Goal: Information Seeking & Learning: Learn about a topic

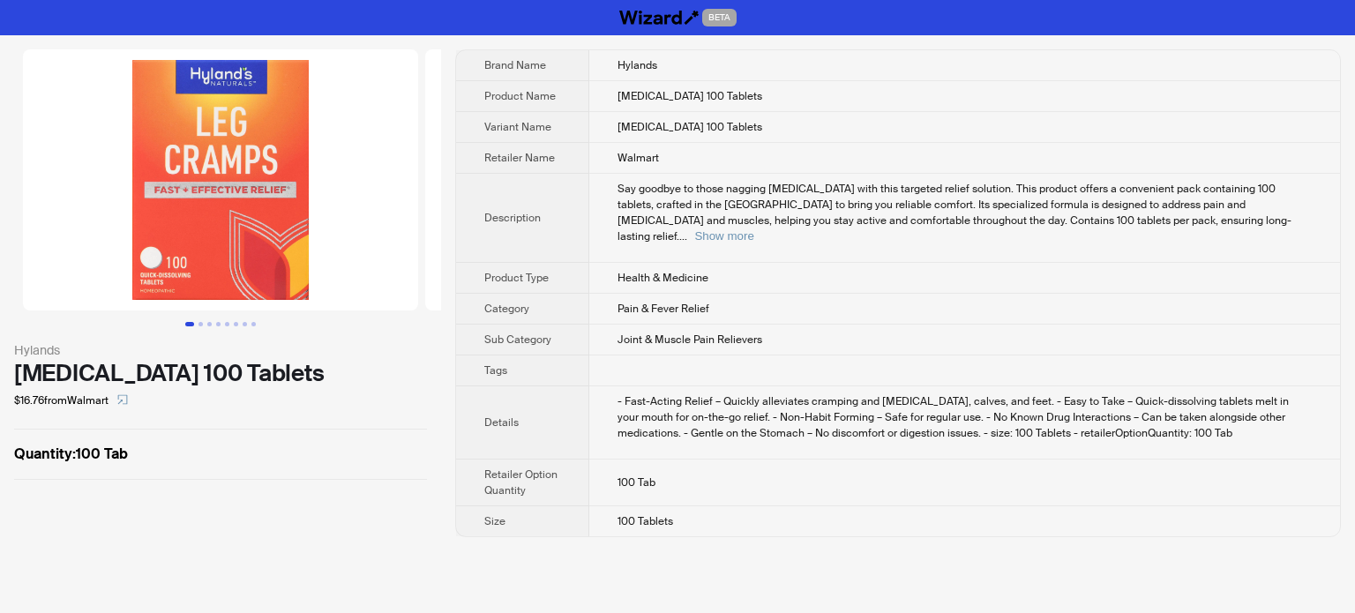
click at [637, 145] on td "Walmart" at bounding box center [964, 158] width 751 height 31
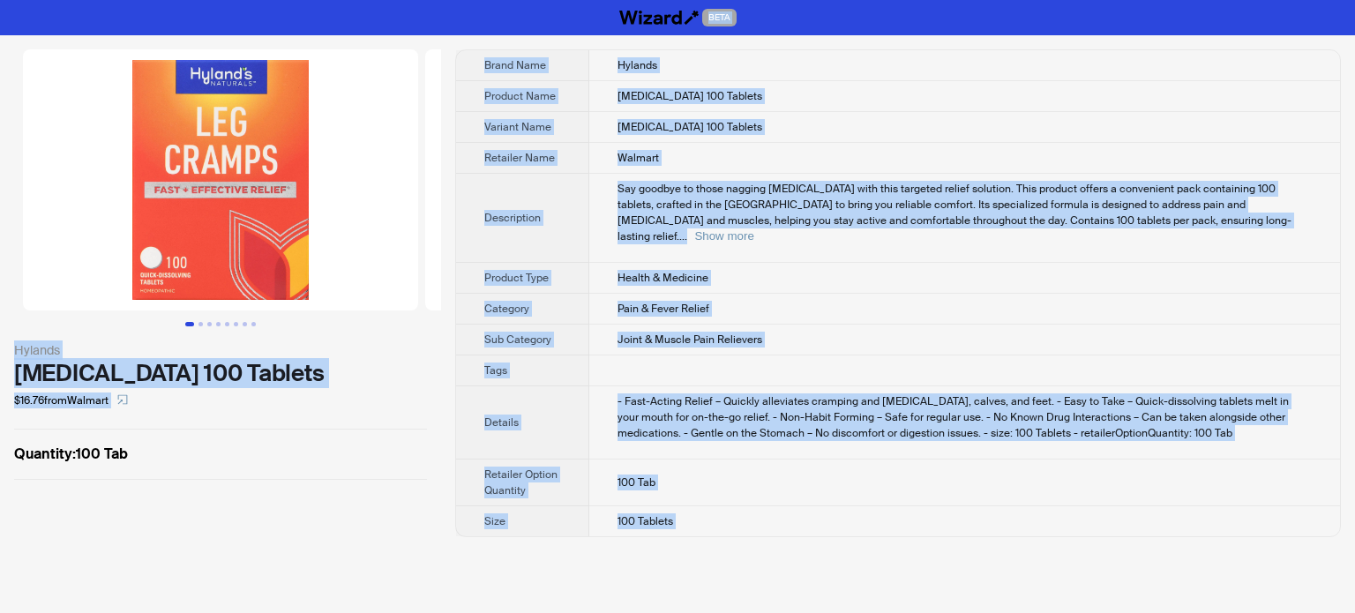
copy body "BETA Hylands Leg Cramps 100 Tablets $16.76 from Walmart Quantity : 100 Tab Bran…"
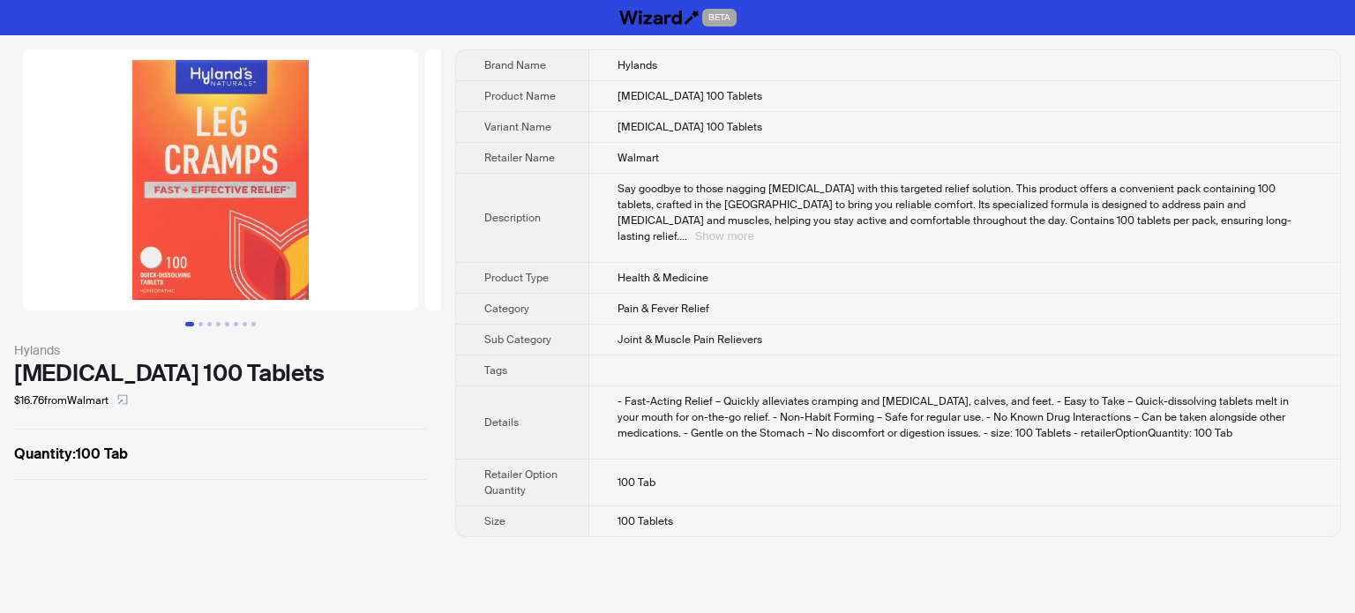
click at [753, 229] on button "Show more" at bounding box center [723, 235] width 59 height 13
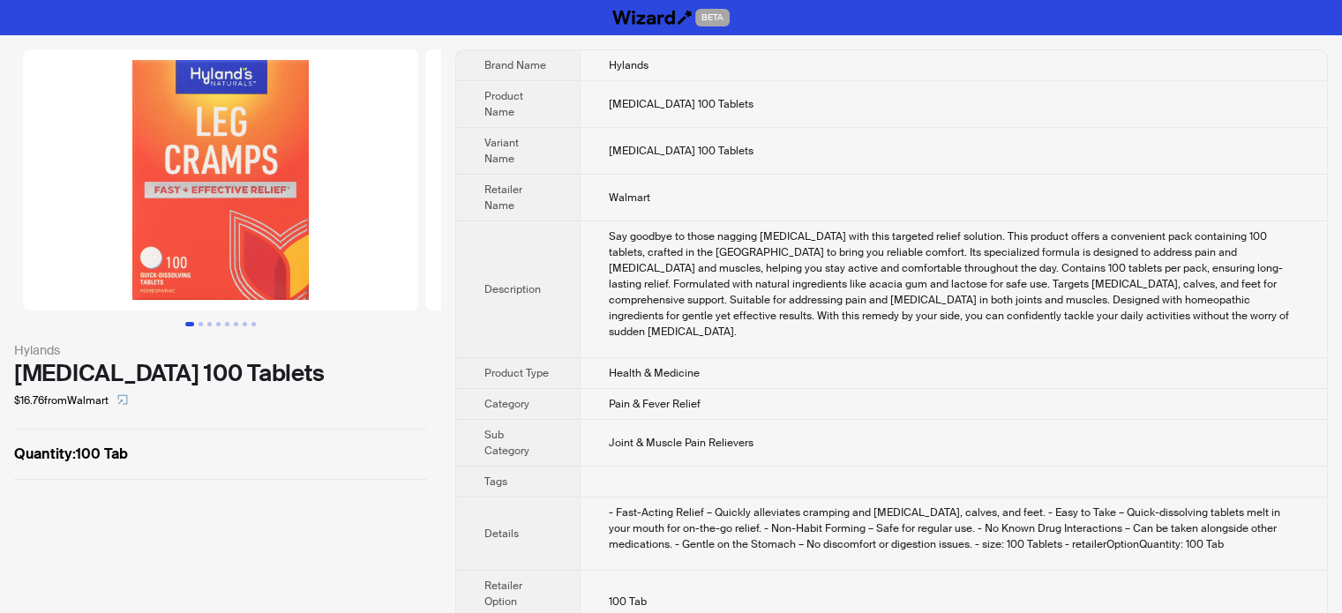
click at [1070, 192] on td "Walmart" at bounding box center [953, 198] width 747 height 47
click at [872, 309] on td "Say goodbye to those nagging leg cramps with this targeted relief solution. Thi…" at bounding box center [953, 289] width 747 height 137
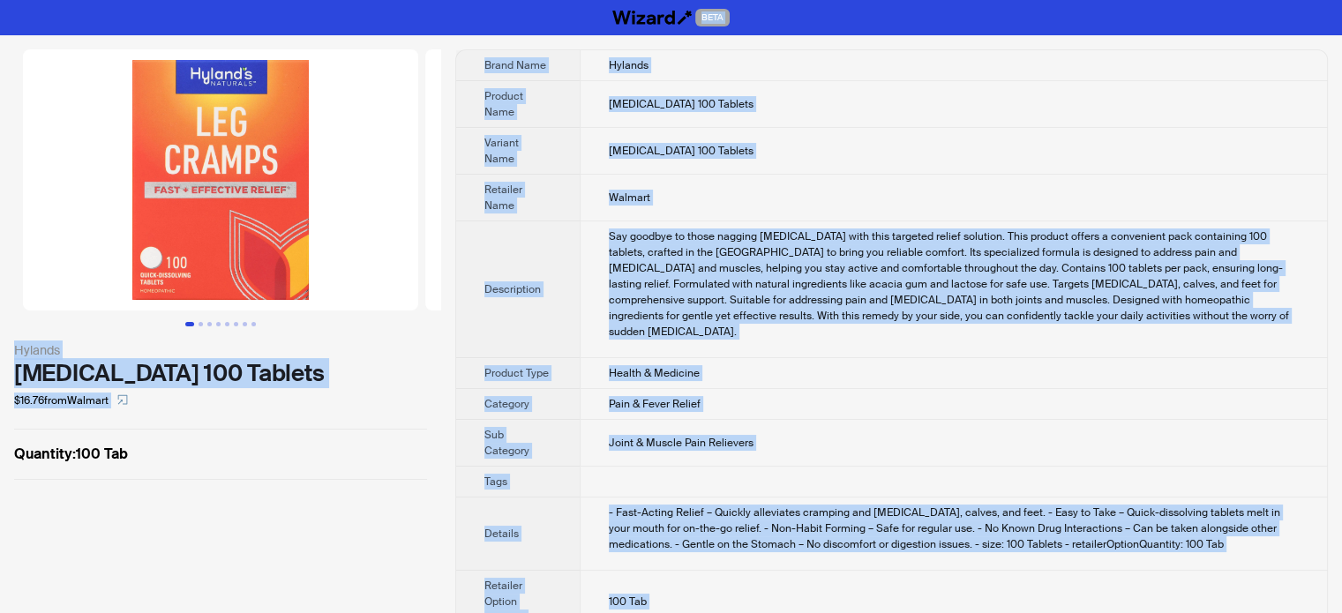
copy body "BETA Hylands Leg Cramps 100 Tablets $16.76 from Walmart Quantity : 100 Tab Bran…"
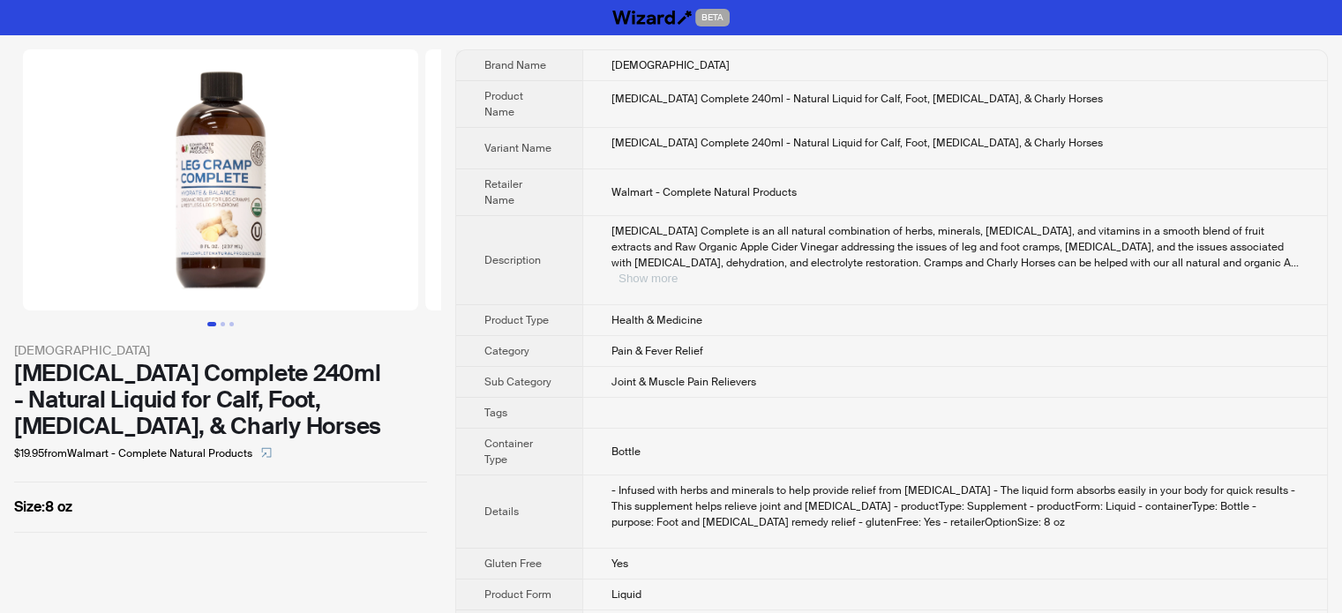
click at [677, 272] on button "Show more" at bounding box center [647, 278] width 59 height 13
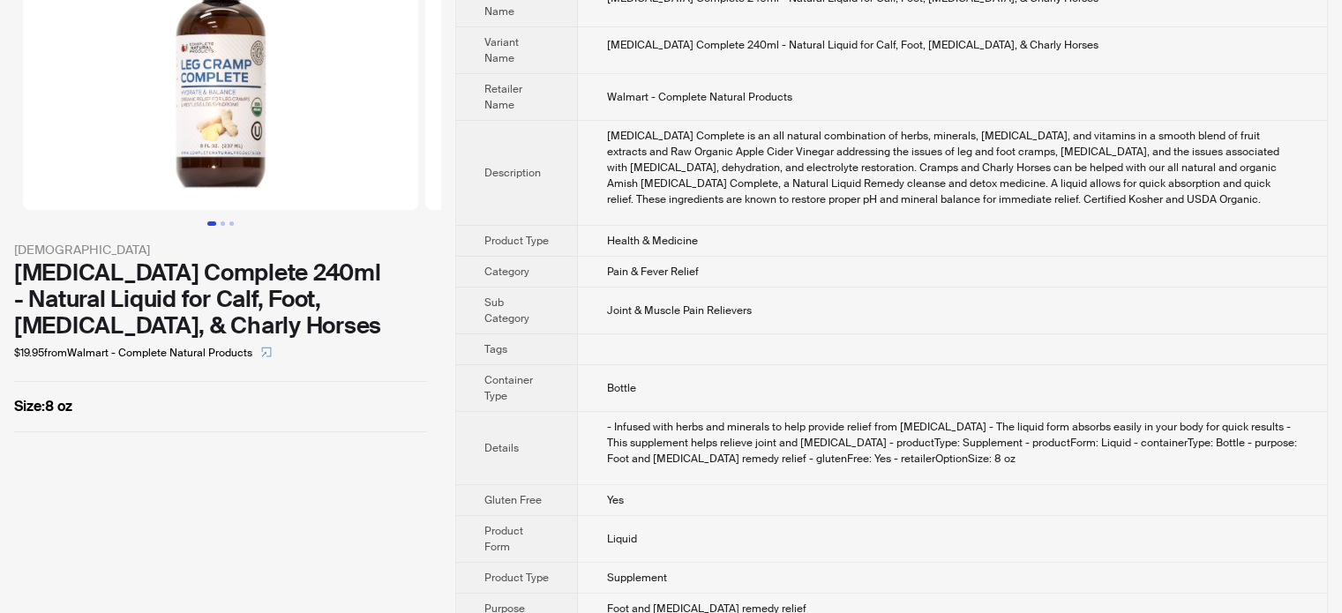
scroll to position [169, 0]
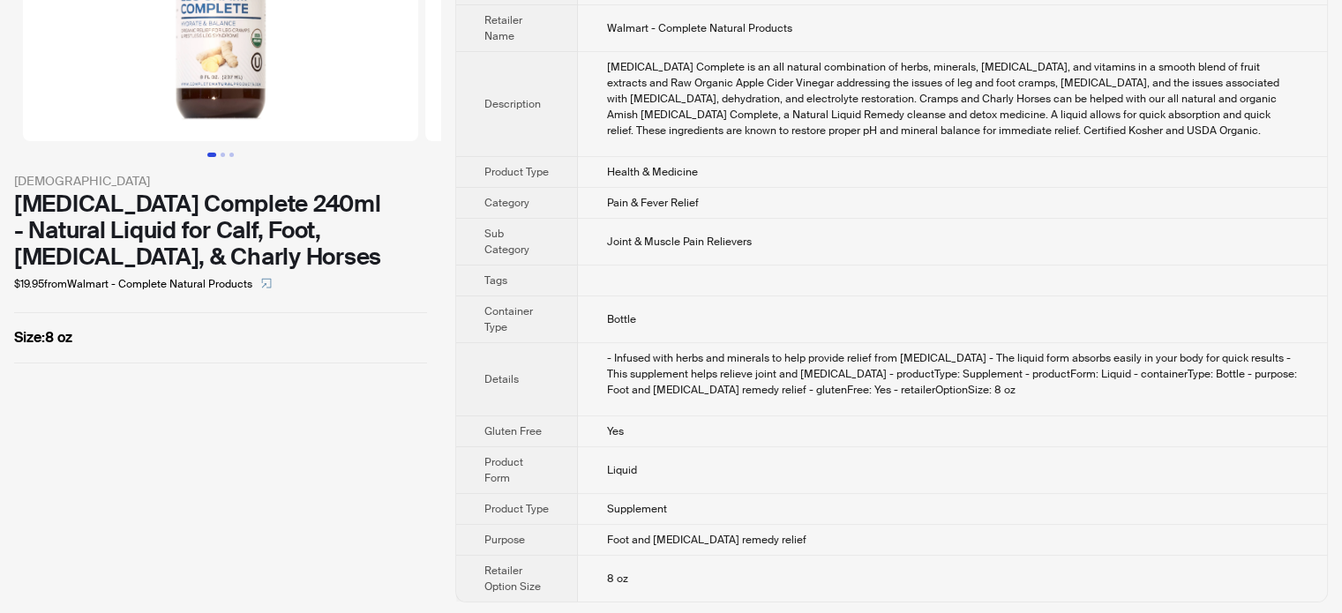
click at [570, 356] on th "Details" at bounding box center [517, 379] width 122 height 73
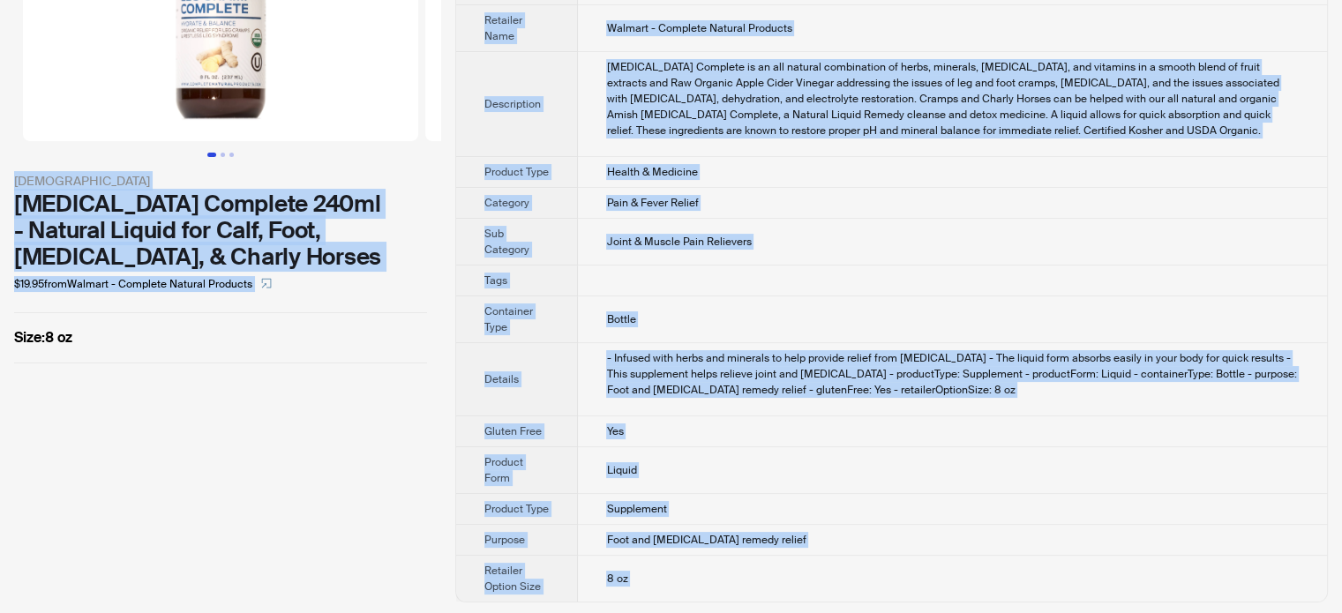
scroll to position [81, 0]
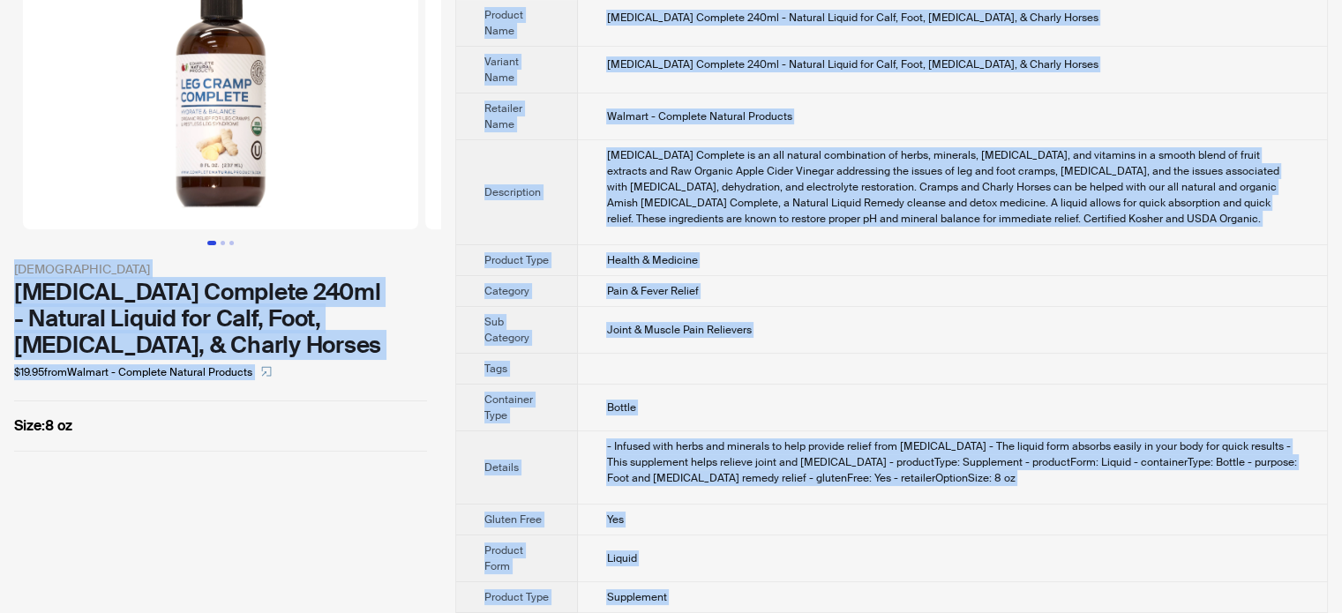
type textarea "**********"
click at [628, 203] on div "[MEDICAL_DATA] Complete is an all natural combination of herbs, minerals, [MEDI…" at bounding box center [952, 186] width 692 height 79
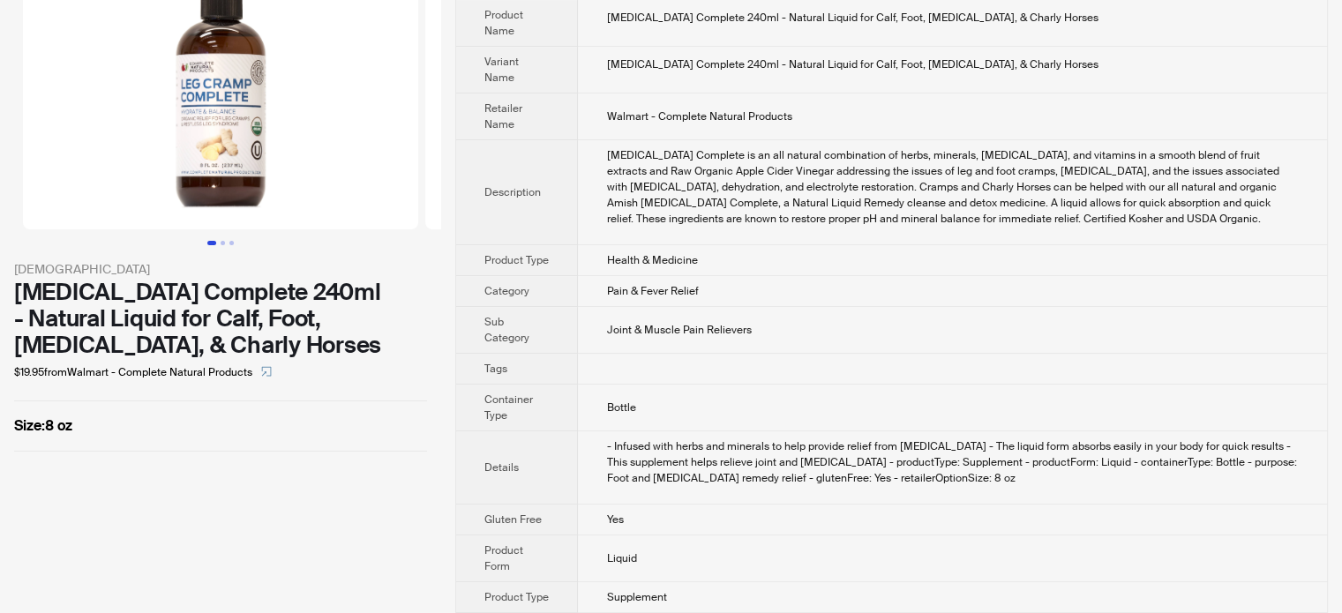
scroll to position [0, 0]
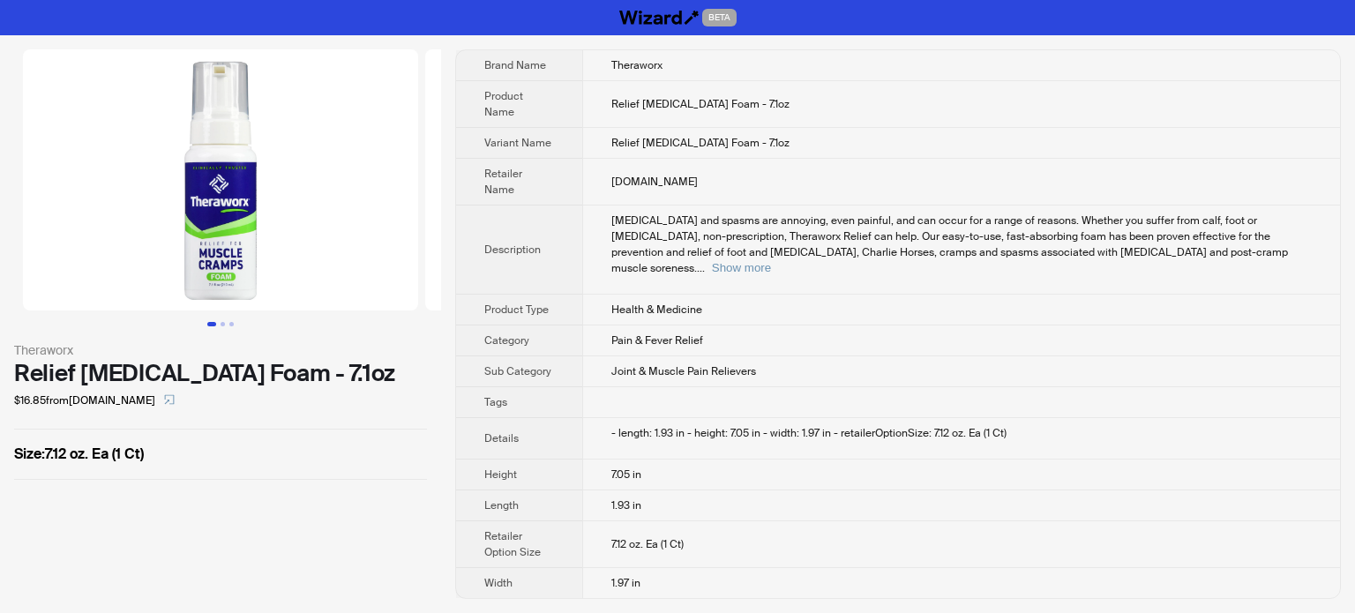
click at [713, 274] on td "Muscle cramps and spasms are annoying, even painful, and can occur for a range …" at bounding box center [961, 250] width 758 height 89
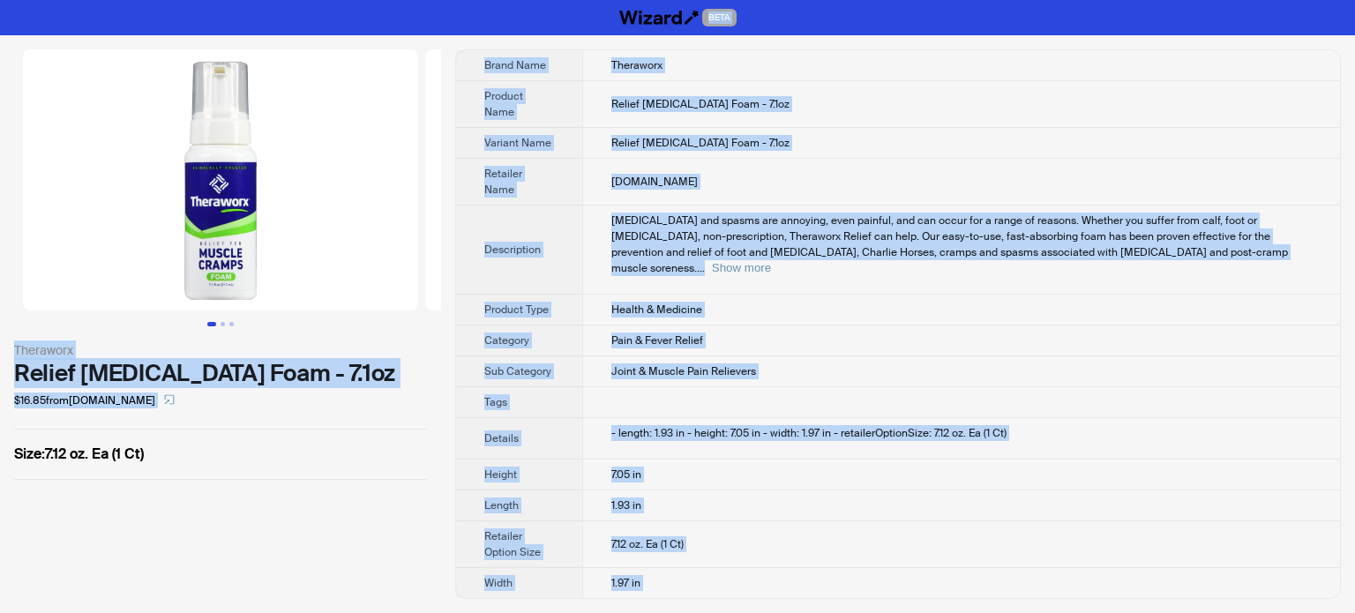
type textarea "**********"
click at [610, 121] on td "Relief Muscle Cramps Foam - 7.1oz" at bounding box center [961, 104] width 758 height 47
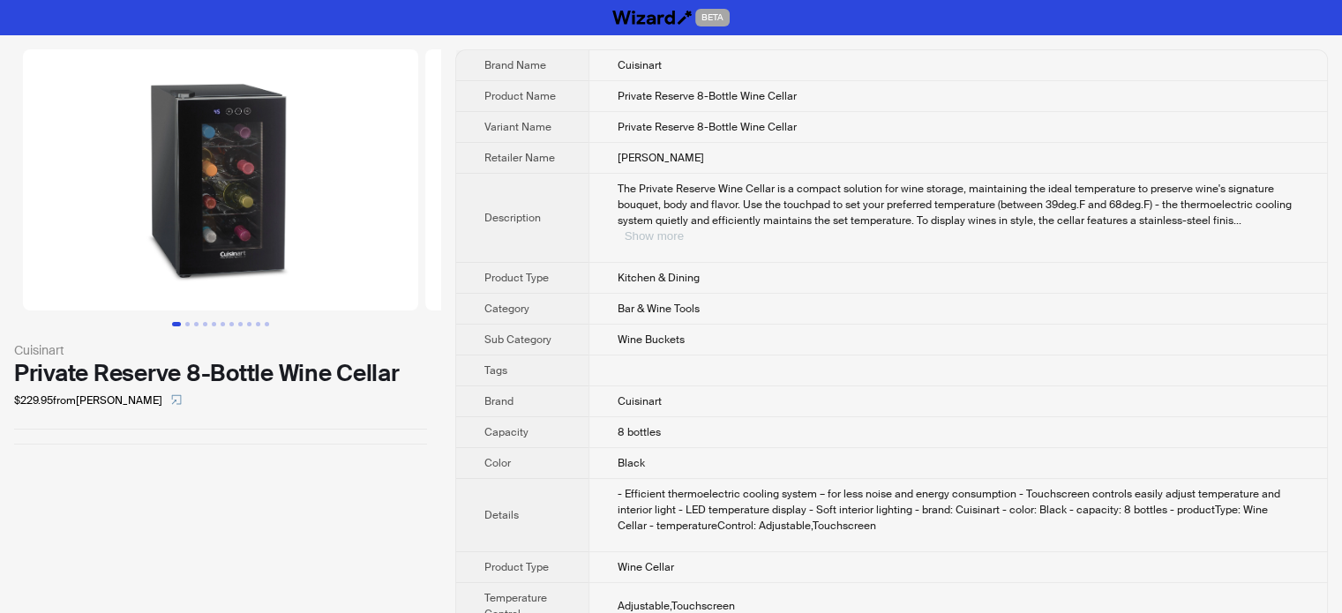
click at [684, 229] on button "Show more" at bounding box center [654, 235] width 59 height 13
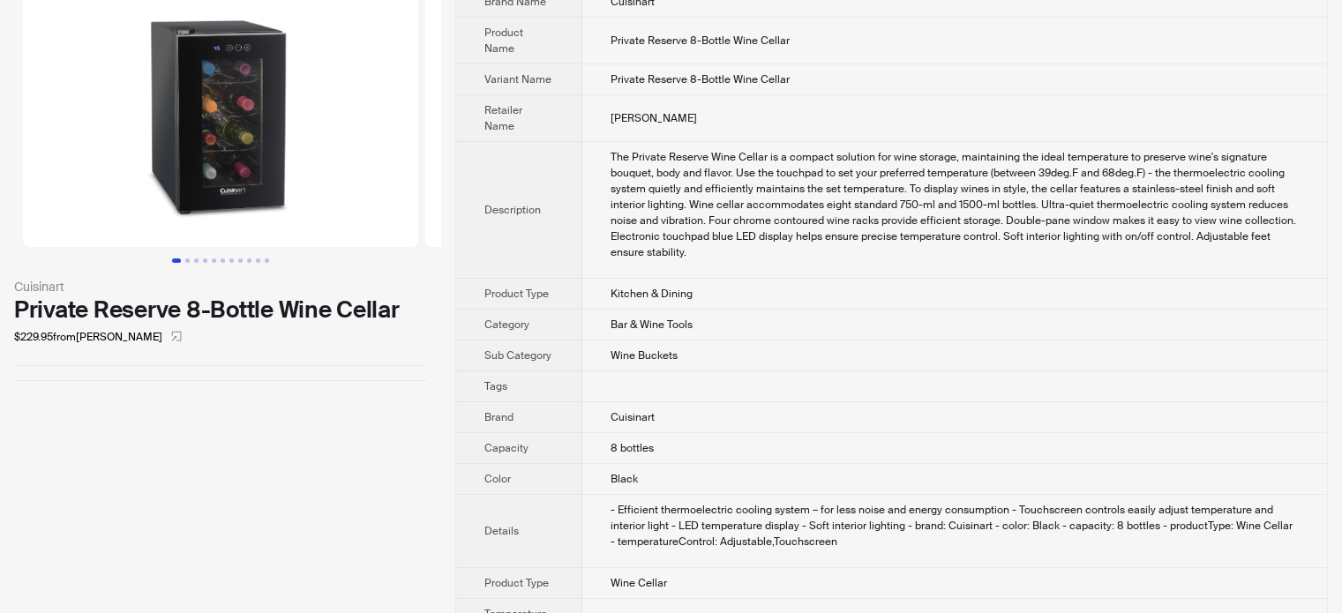
scroll to position [107, 0]
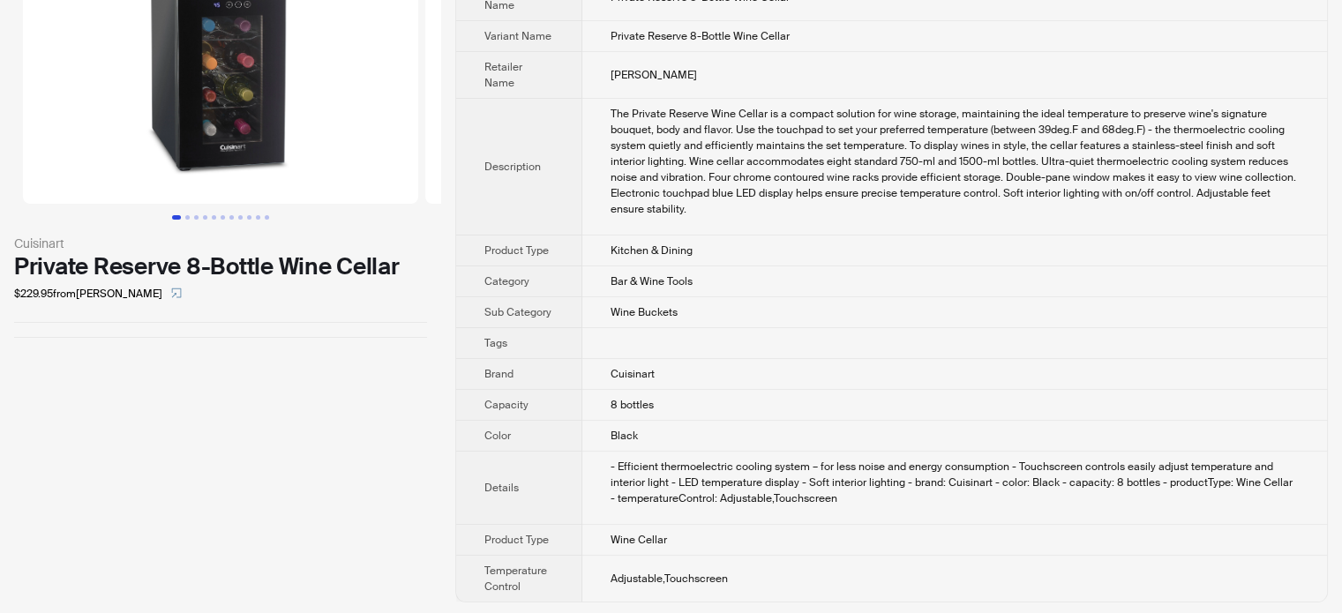
click at [751, 236] on td "Kitchen & Dining" at bounding box center [954, 251] width 745 height 31
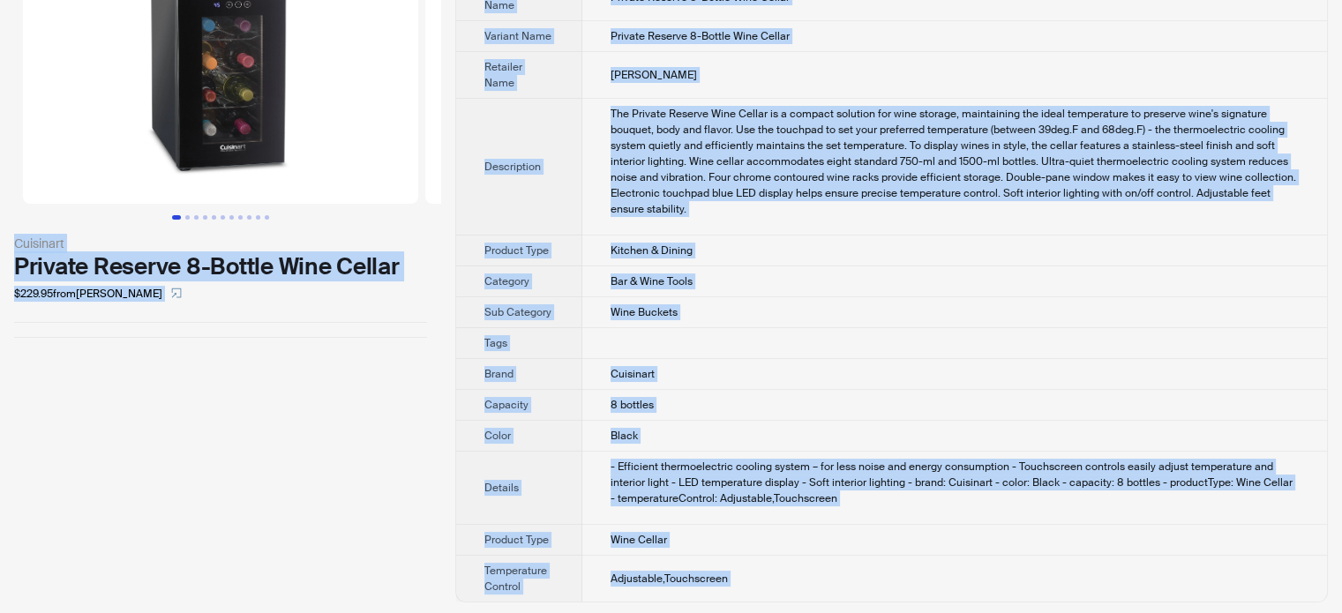
copy body "BETA Cuisinart Private Reserve 8-Bottle Wine Cellar $229.95 from Dillard's Bran…"
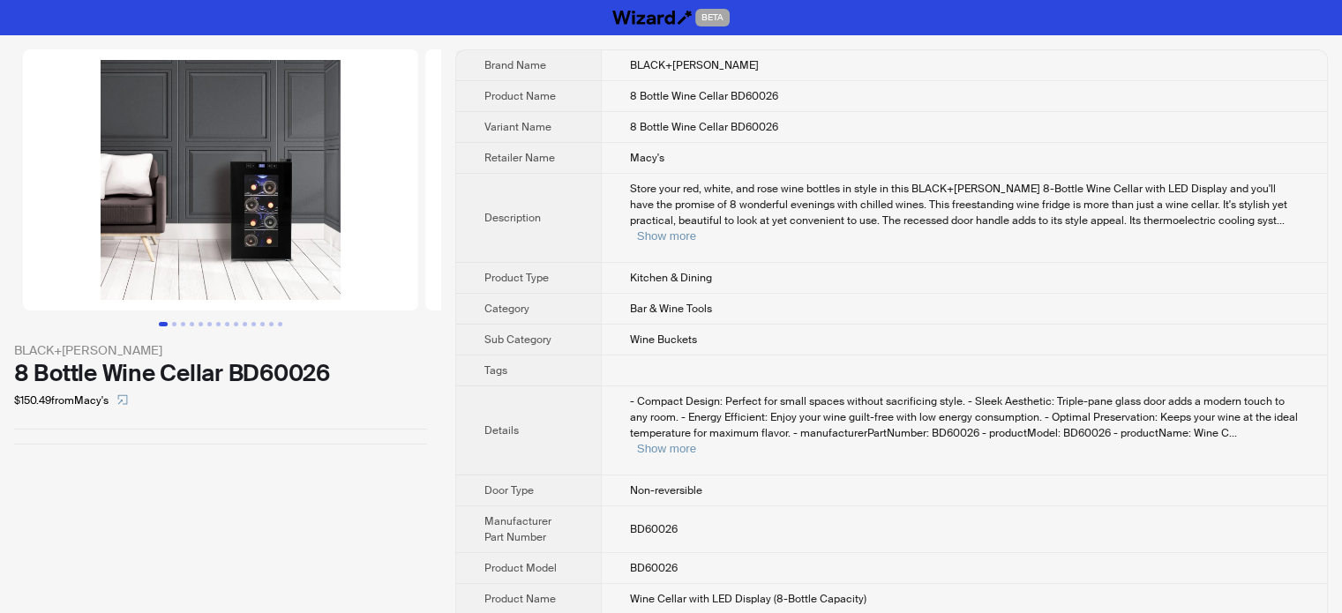
click at [713, 225] on span "Store your red, white, and rose wine bottles in style in this BLACK+DECKER 8-Bo…" at bounding box center [958, 205] width 657 height 46
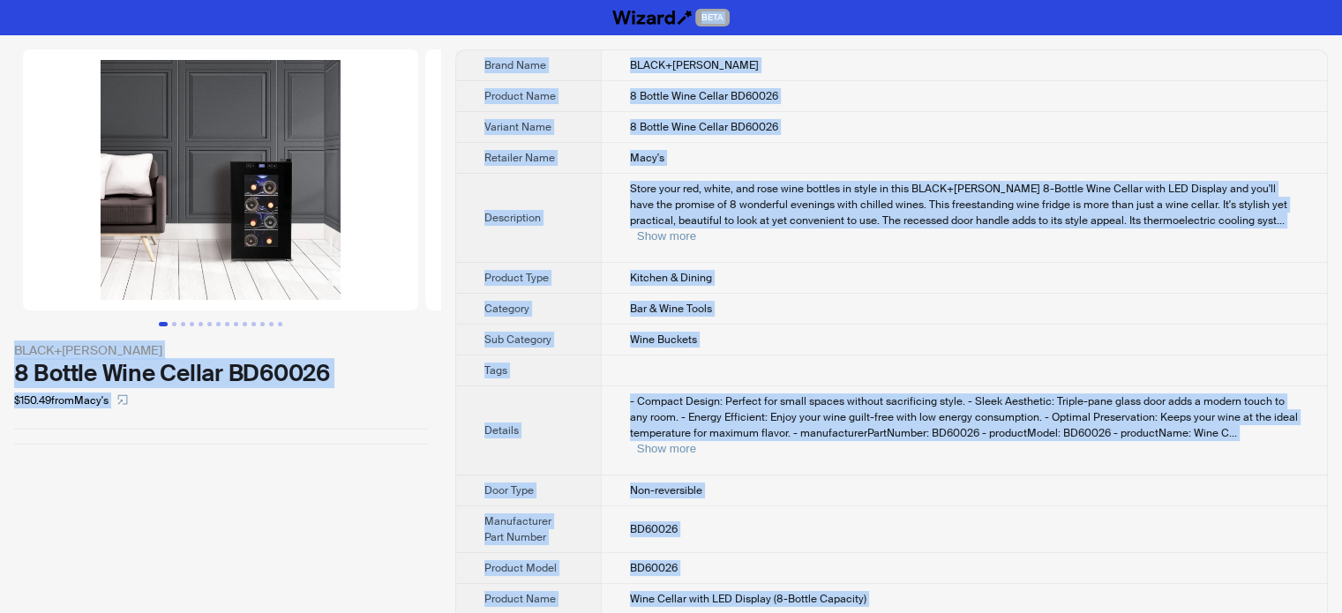
copy body "BETA BLACK+DECKER 8 Bottle Wine Cellar BD60026 $150.49 from Macy's Brand Name B…"
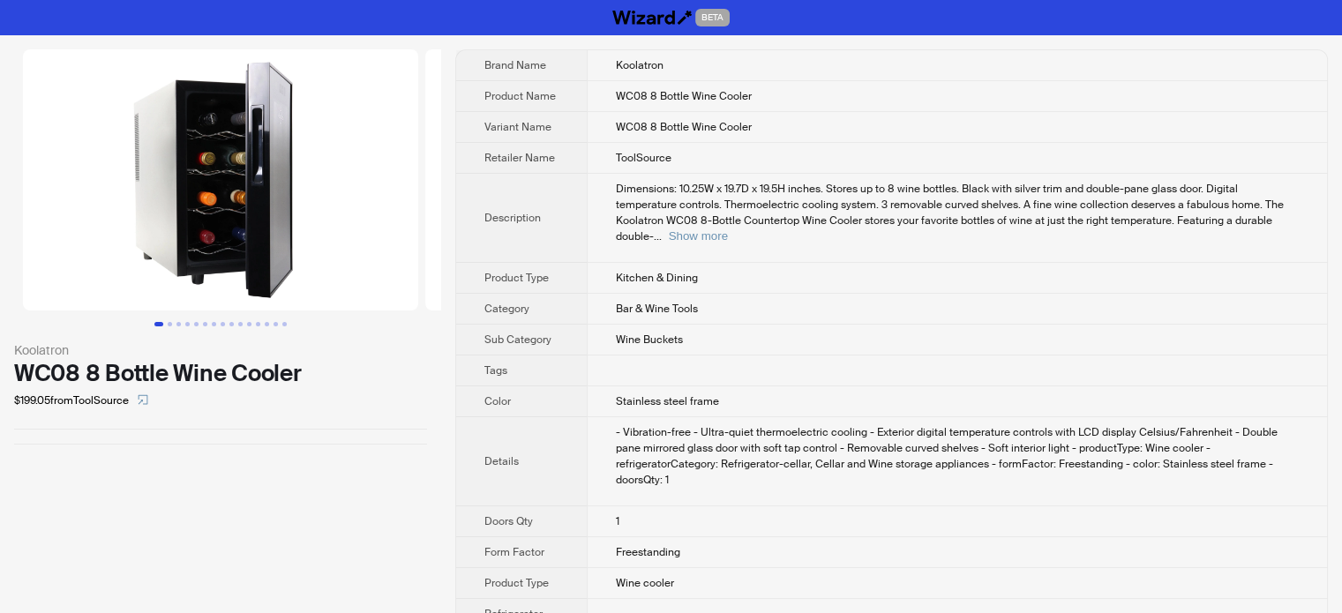
click at [695, 213] on span "Dimensions: 10.25W x 19.7D x 19.5H inches. Stores up to 8 wine bottles. Black w…" at bounding box center [950, 213] width 668 height 62
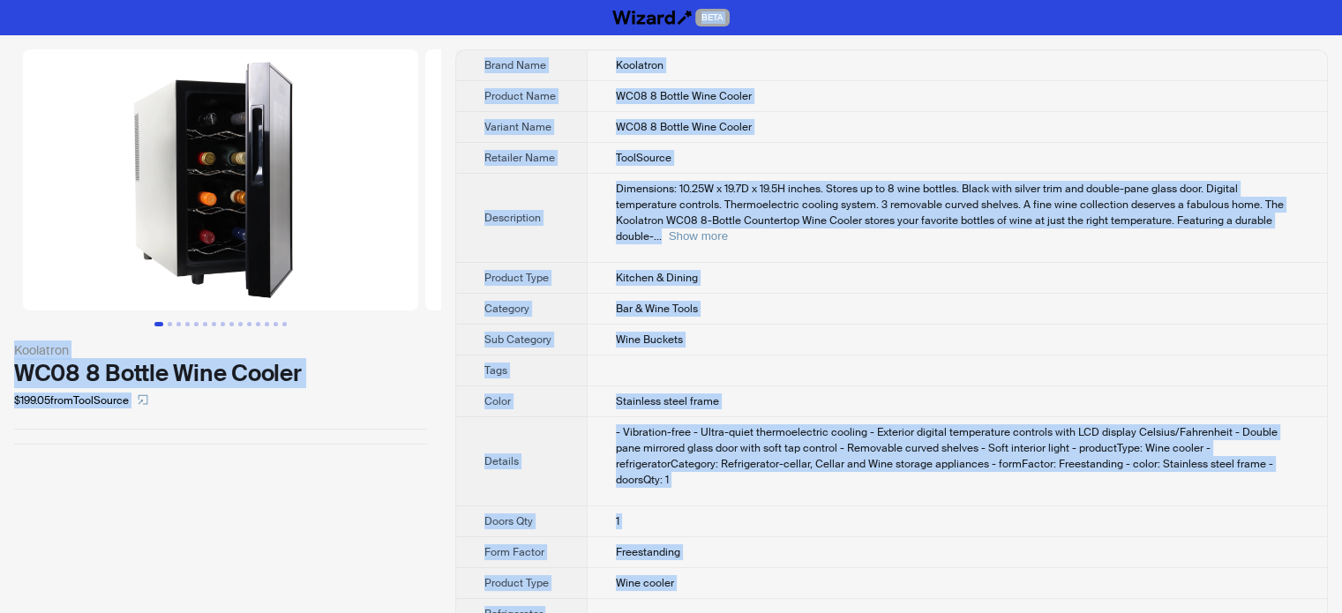
copy body "BETA Koolatron WC08 8 Bottle Wine Cooler $199.05 from ToolSource Brand Name Koo…"
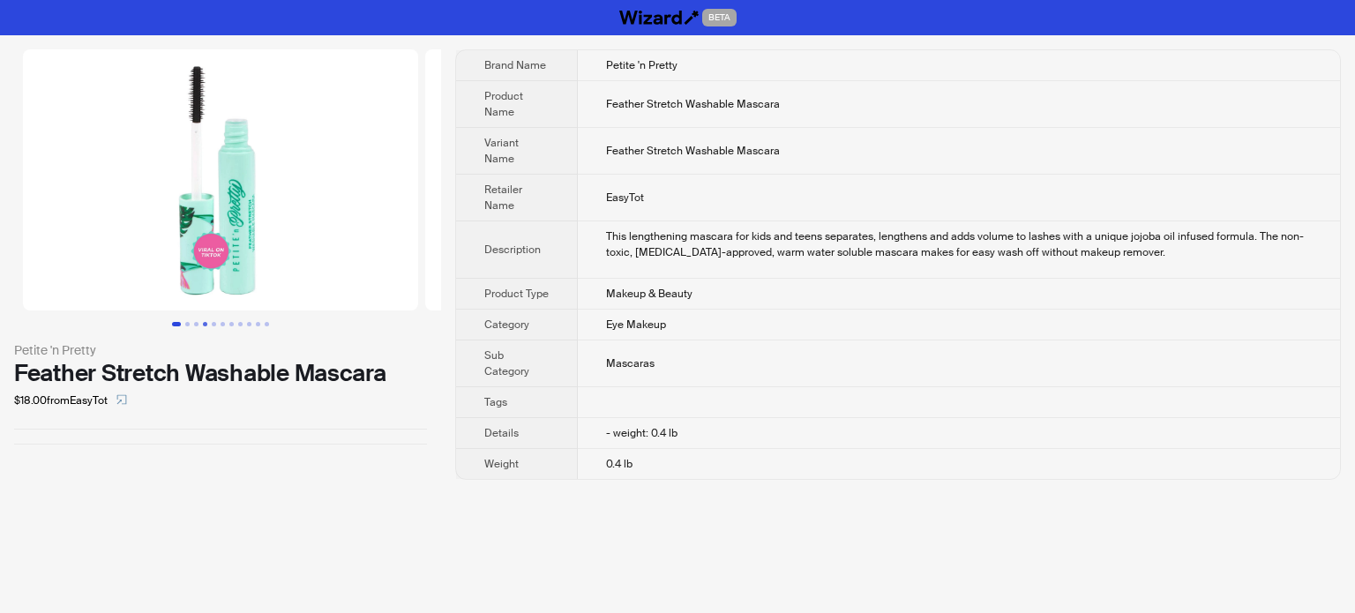
click at [198, 322] on button "Go to slide 3" at bounding box center [196, 324] width 4 height 4
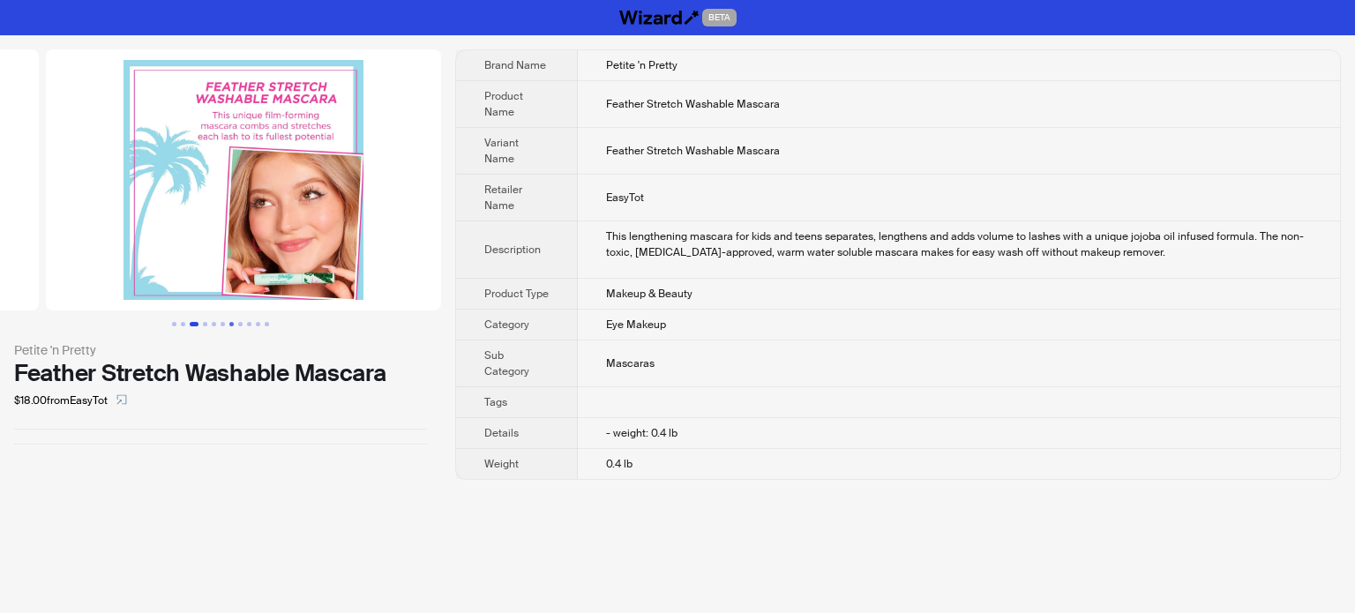
click at [233, 323] on button "Go to slide 7" at bounding box center [231, 324] width 4 height 4
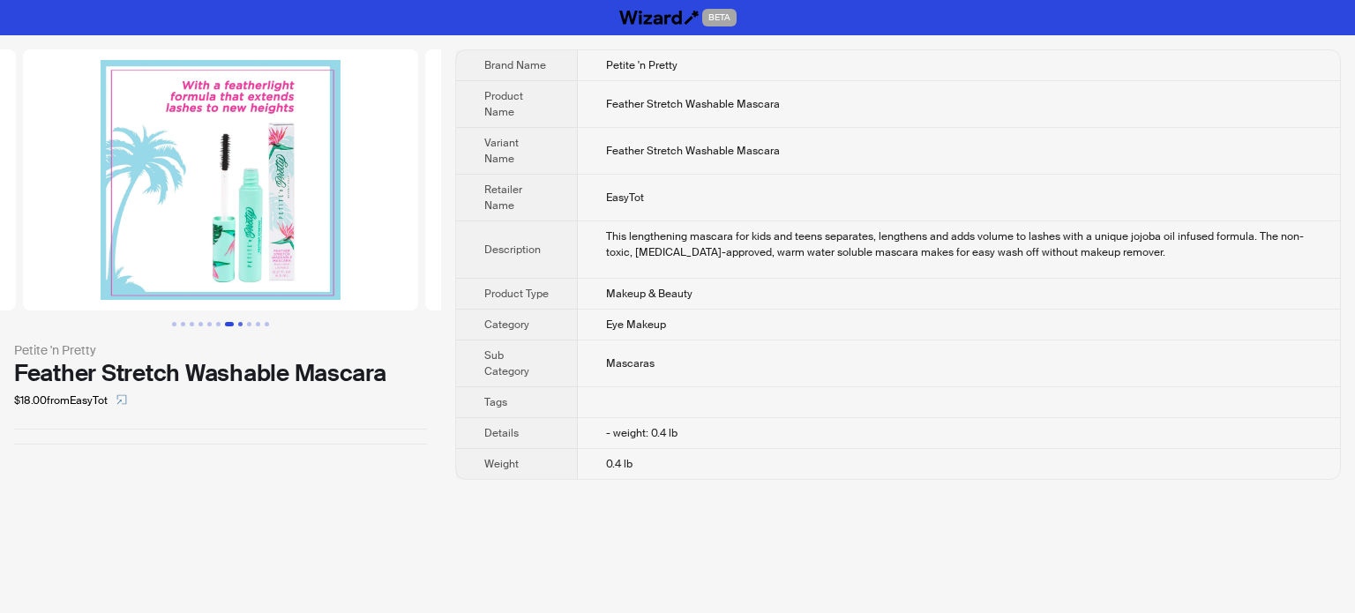
click at [240, 322] on button "Go to slide 8" at bounding box center [240, 324] width 4 height 4
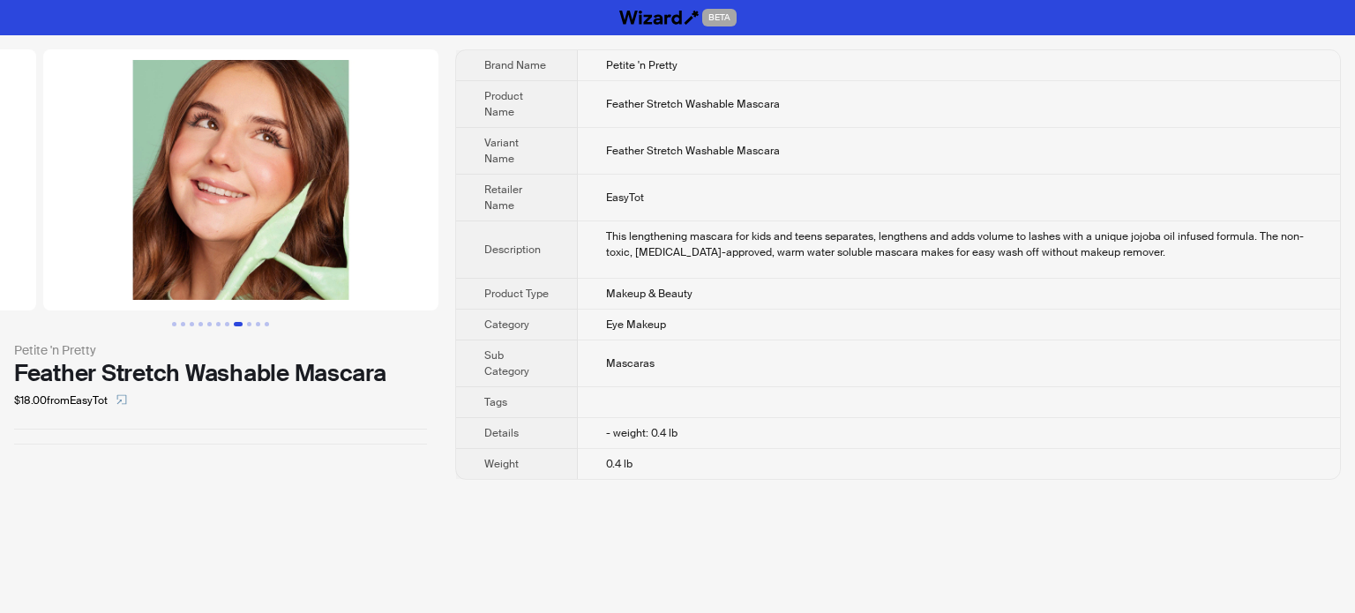
scroll to position [0, 2816]
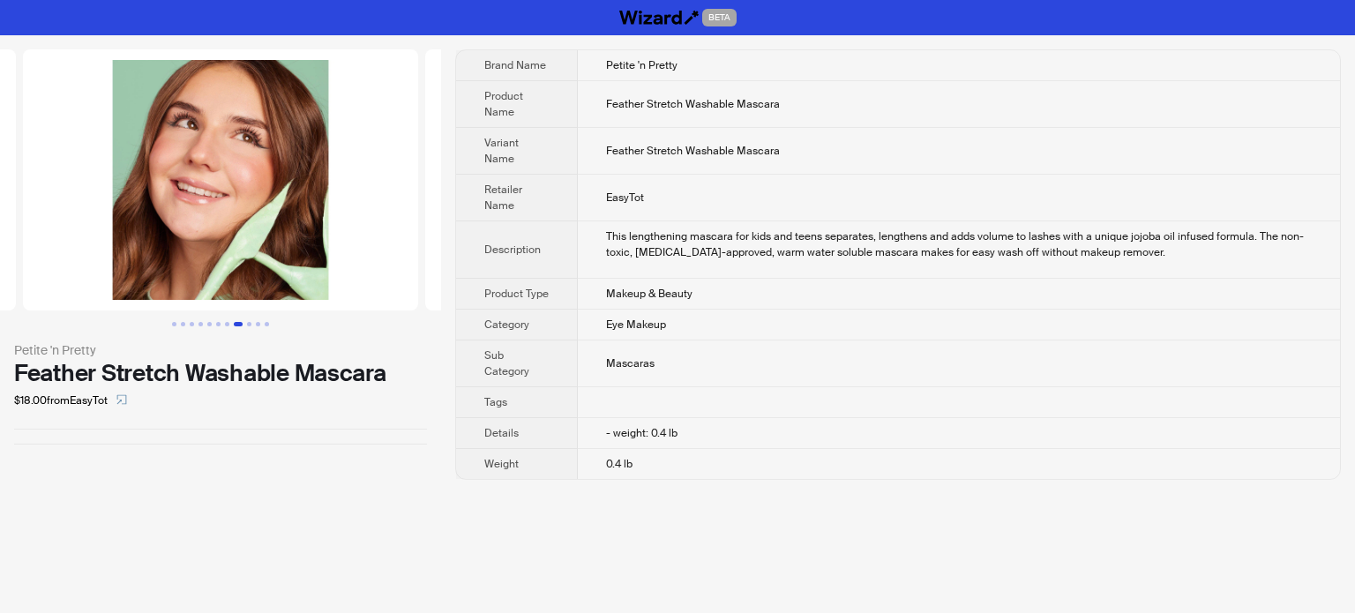
click at [672, 242] on div "This lengthening mascara for kids and teens separates, lengthens and adds volum…" at bounding box center [959, 244] width 706 height 32
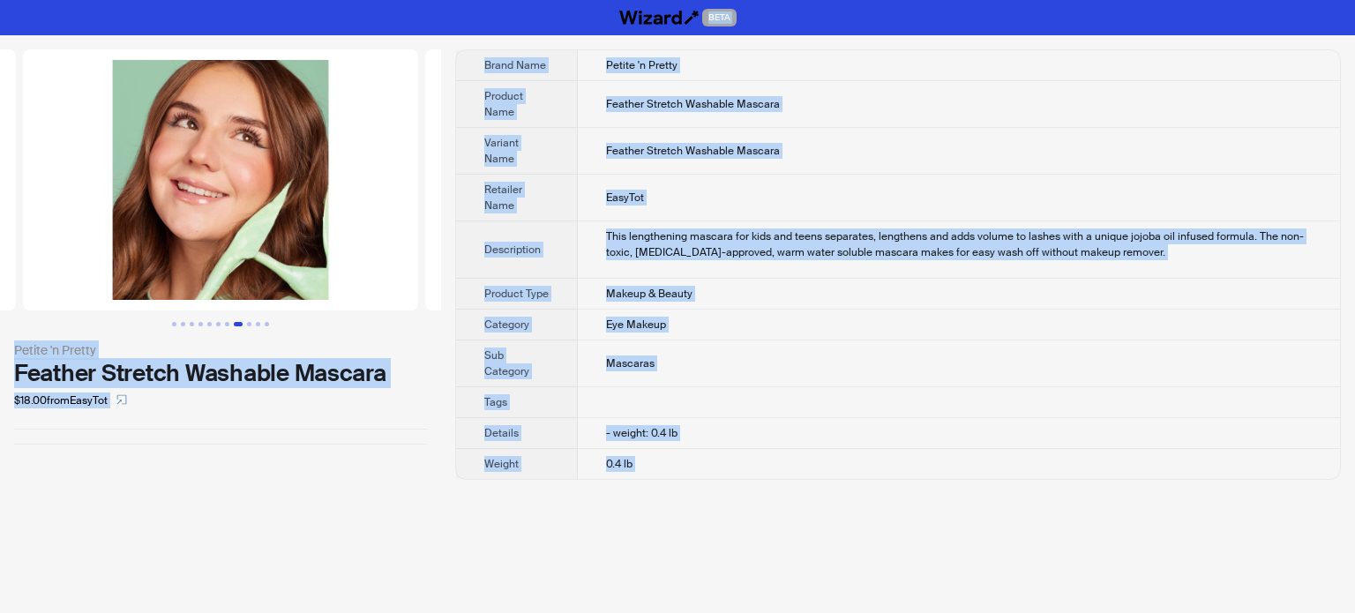
type textarea "**********"
click at [714, 239] on div "This lengthening mascara for kids and teens separates, lengthens and adds volum…" at bounding box center [959, 244] width 706 height 32
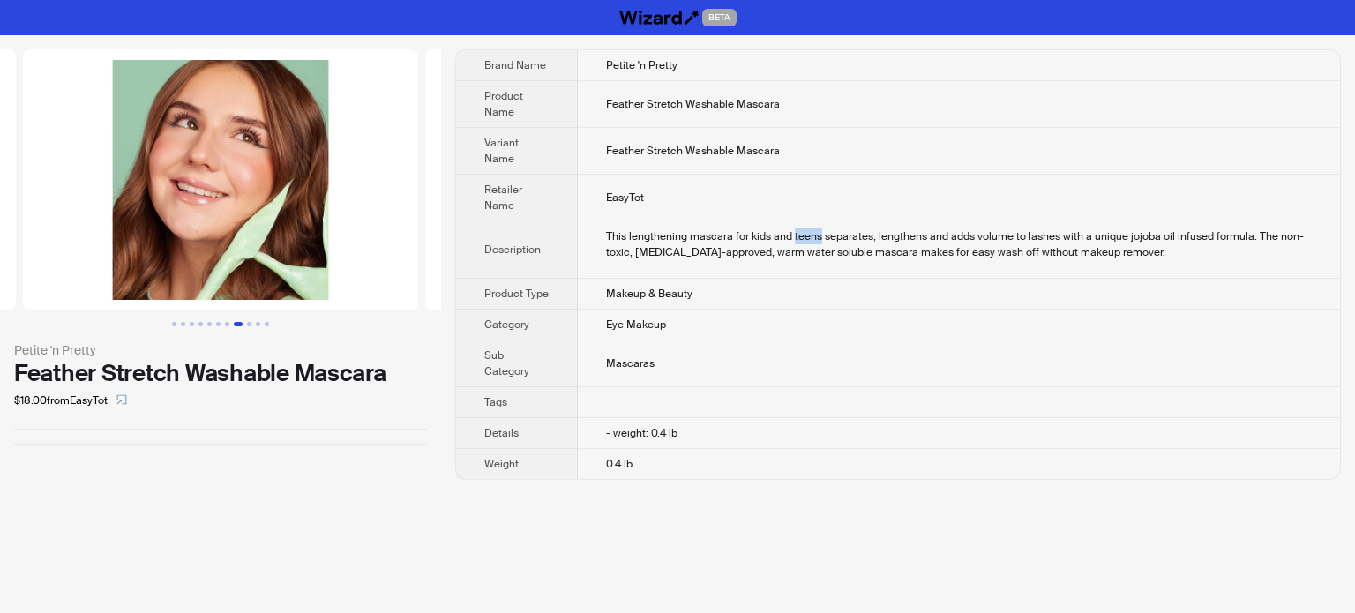
drag, startPoint x: 792, startPoint y: 235, endPoint x: 820, endPoint y: 235, distance: 28.2
click at [820, 235] on div "This lengthening mascara for kids and teens separates, lengthens and adds volum…" at bounding box center [959, 244] width 706 height 32
click at [835, 258] on div "This lengthening mascara for kids and teens separates, lengthens and adds volum…" at bounding box center [959, 244] width 706 height 32
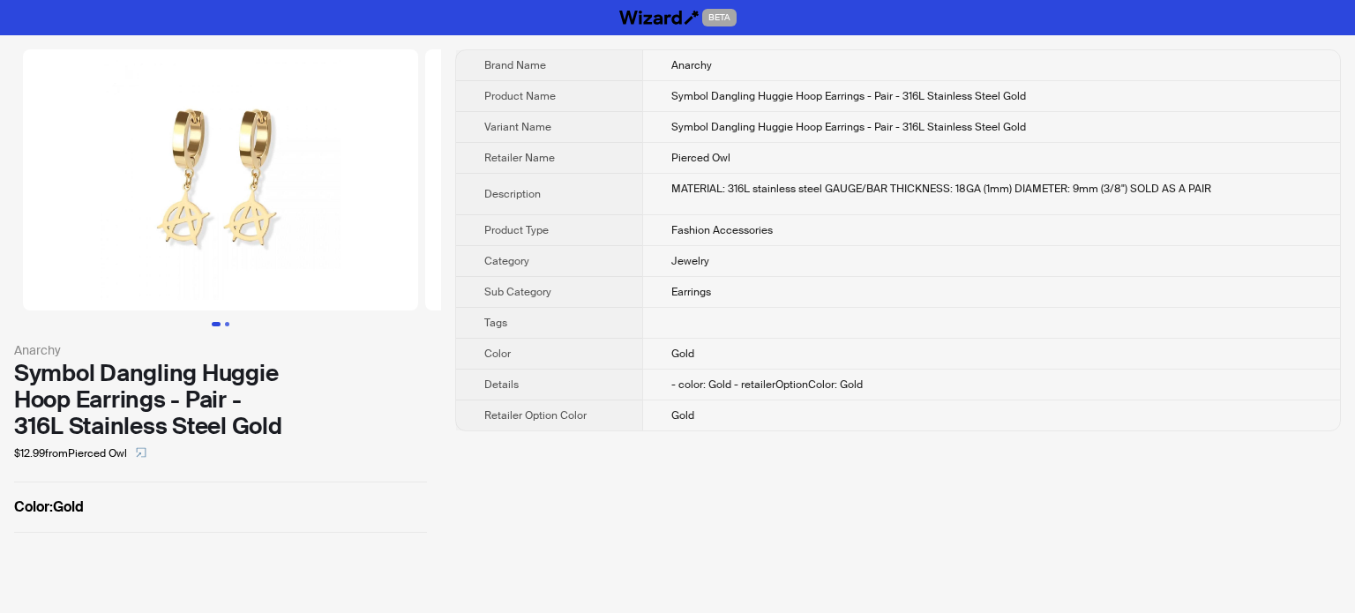
click at [229, 322] on button "Go to slide 2" at bounding box center [227, 324] width 4 height 4
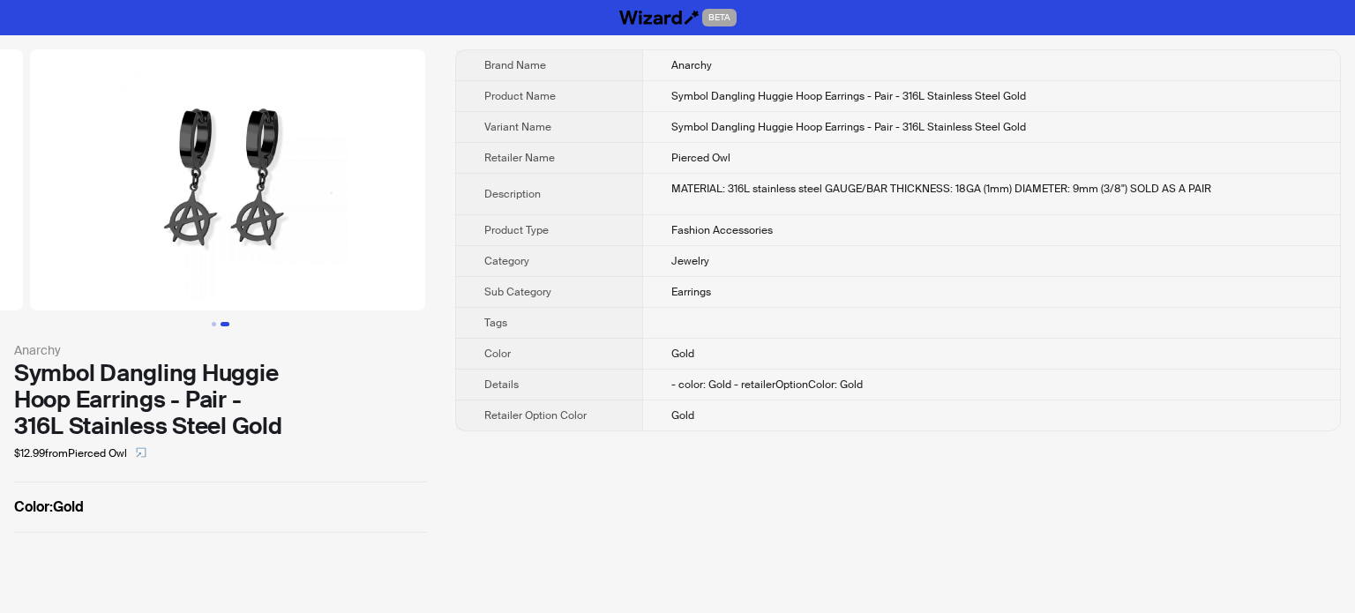
scroll to position [0, 402]
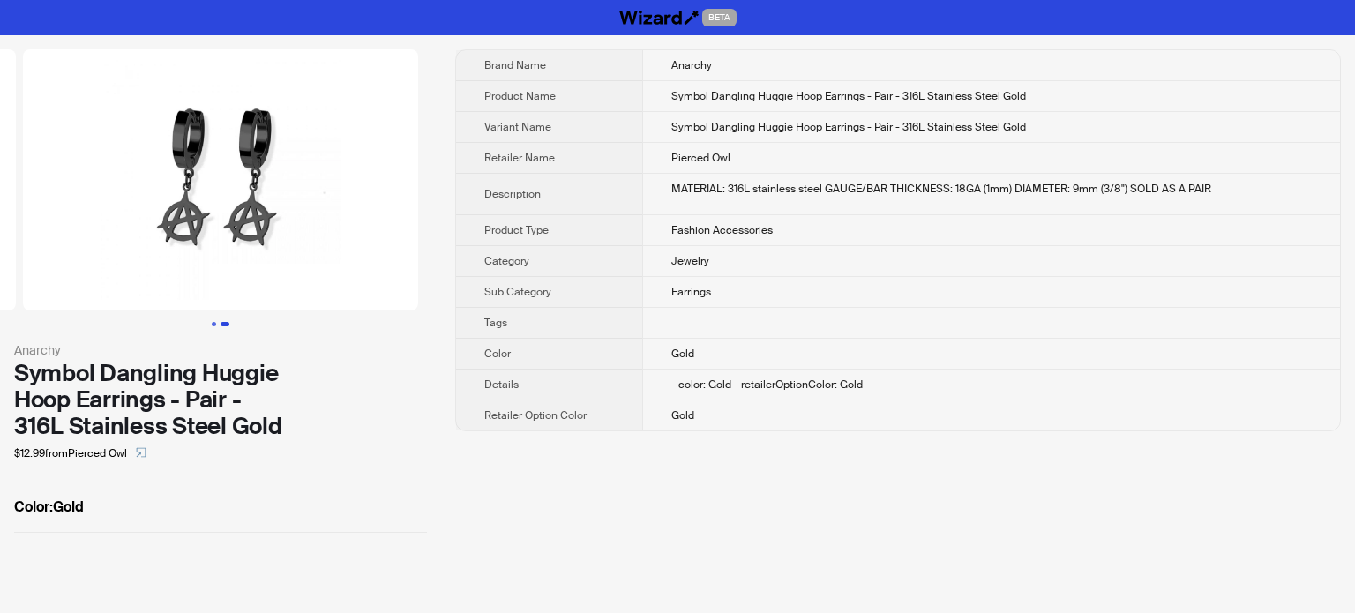
click at [214, 322] on button "Go to slide 1" at bounding box center [214, 324] width 4 height 4
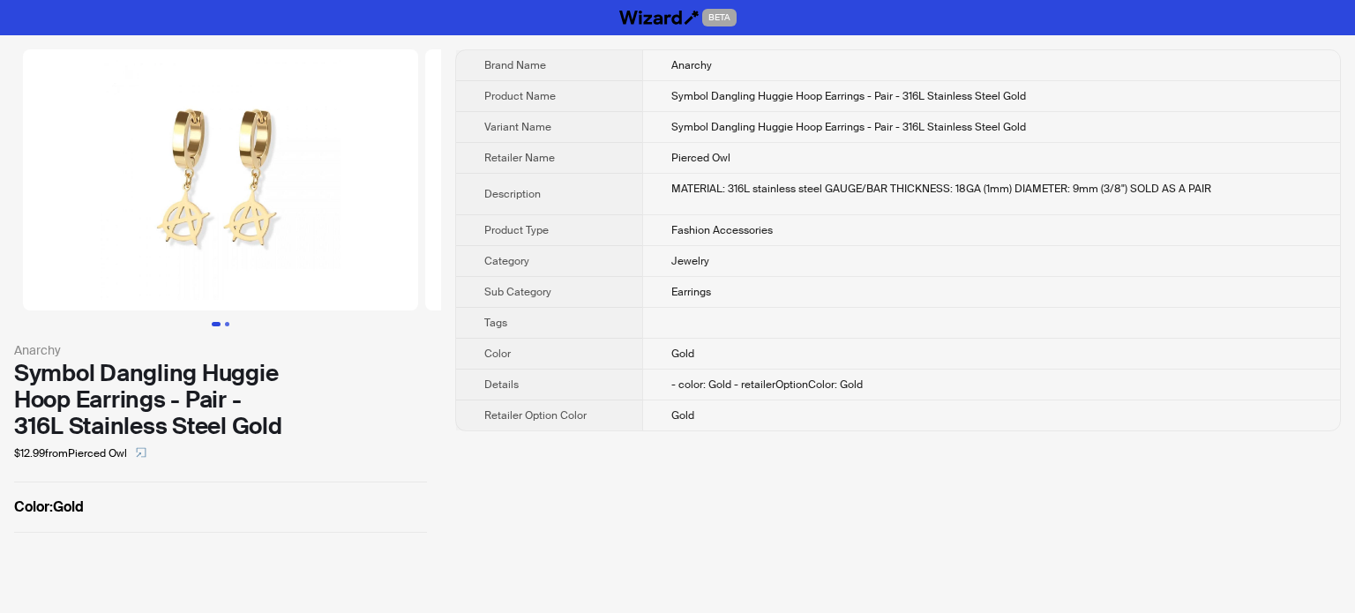
click at [226, 322] on button "Go to slide 2" at bounding box center [227, 324] width 4 height 4
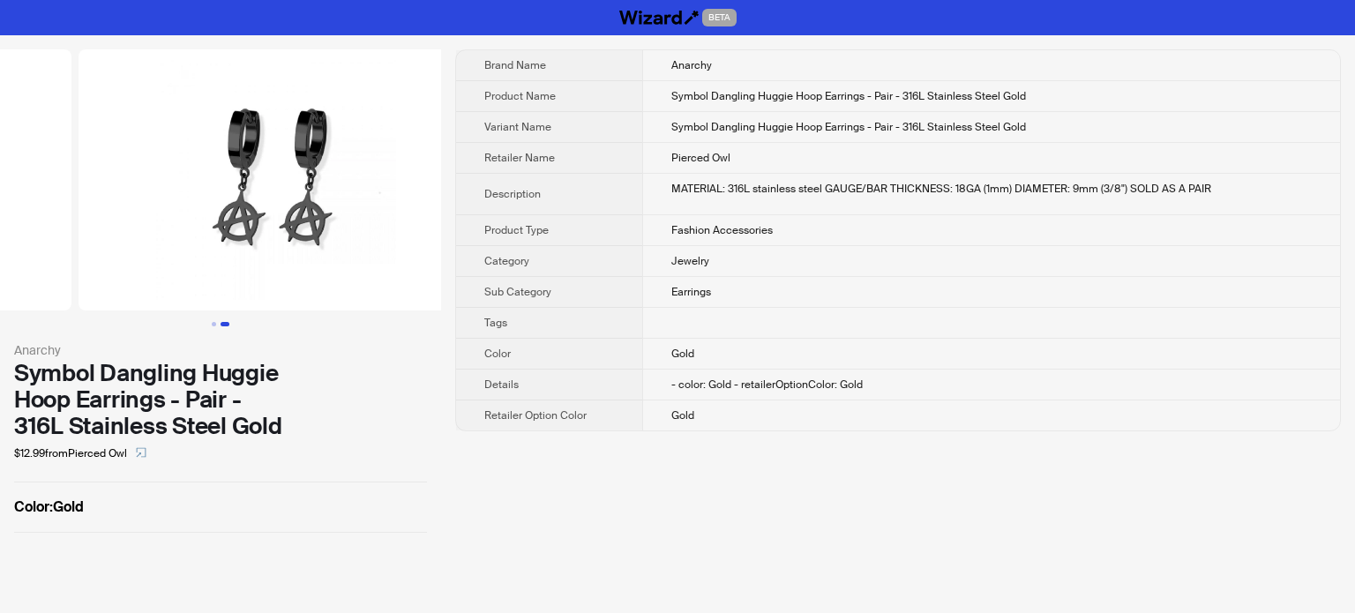
scroll to position [0, 402]
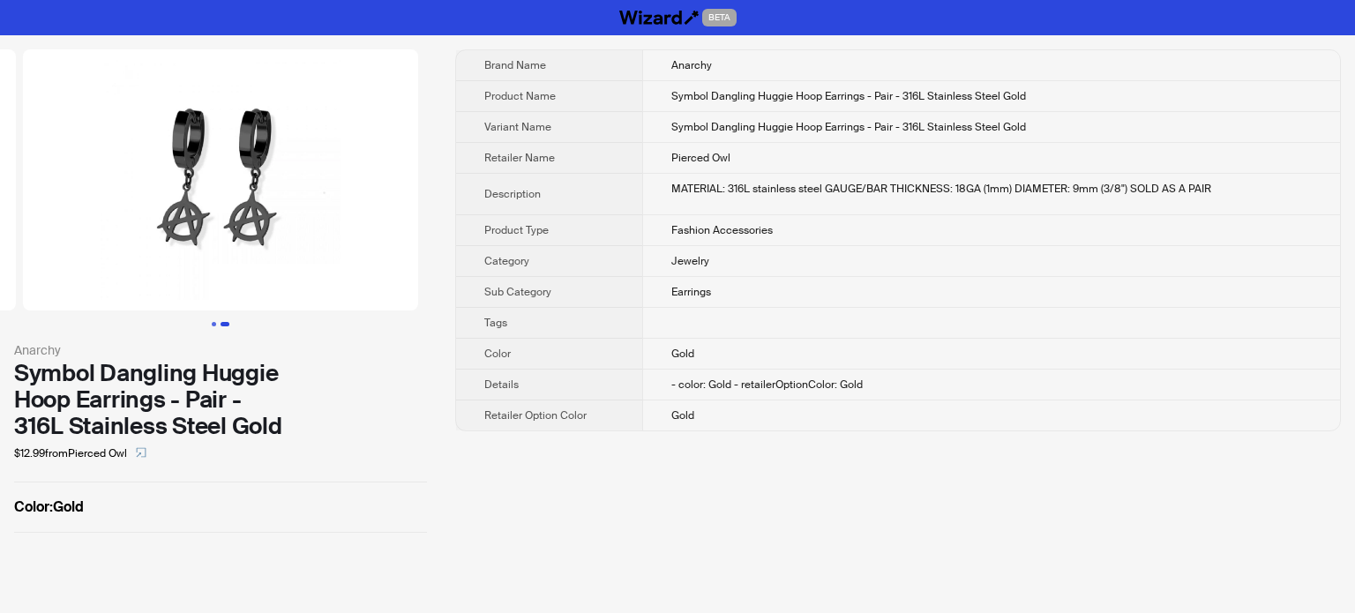
click at [215, 326] on button "Go to slide 1" at bounding box center [214, 324] width 4 height 4
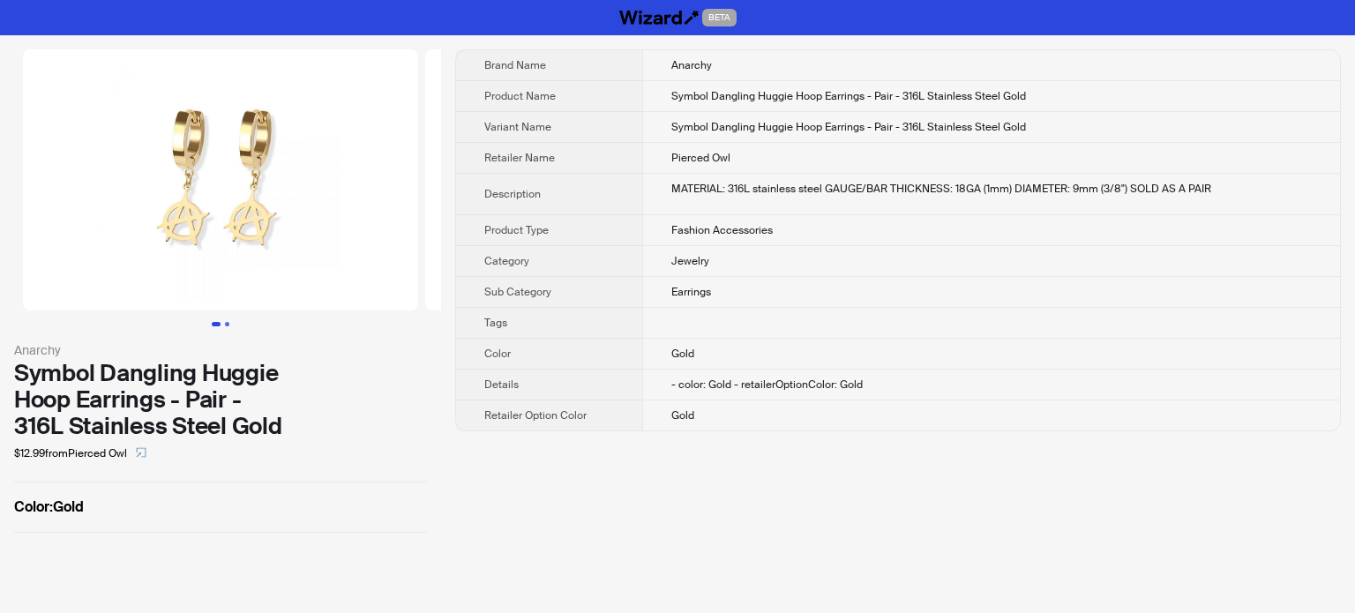
click at [225, 322] on button "Go to slide 2" at bounding box center [227, 324] width 4 height 4
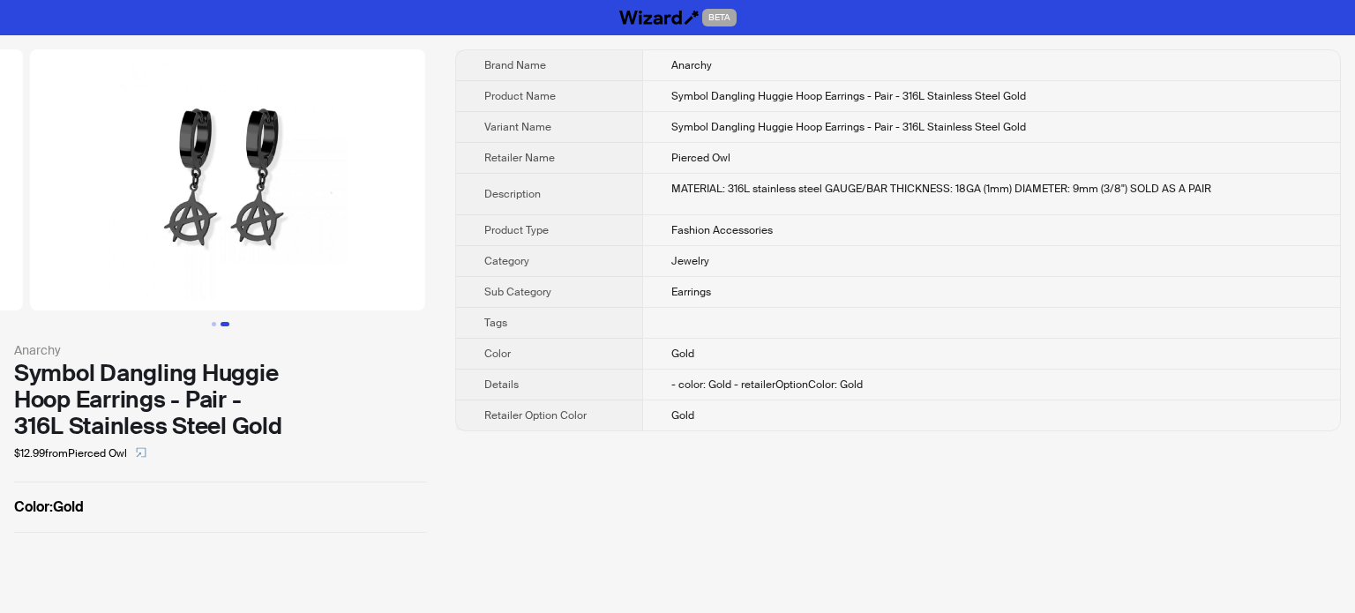
scroll to position [0, 402]
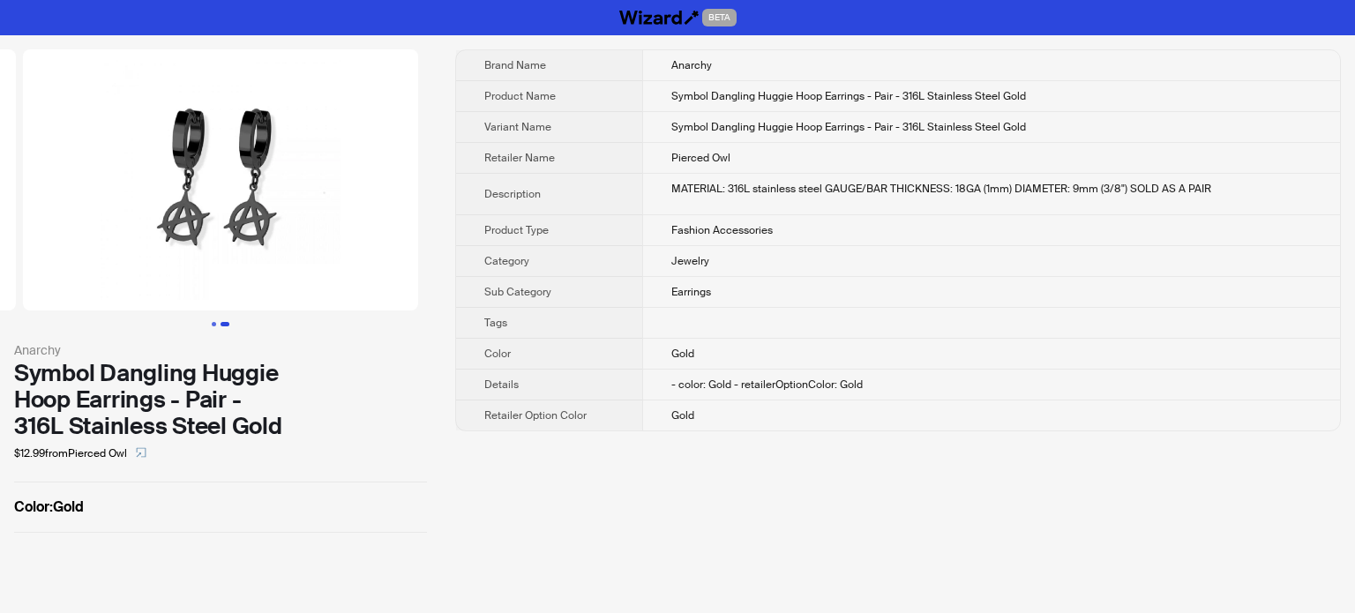
click at [215, 324] on button "Go to slide 1" at bounding box center [214, 324] width 4 height 4
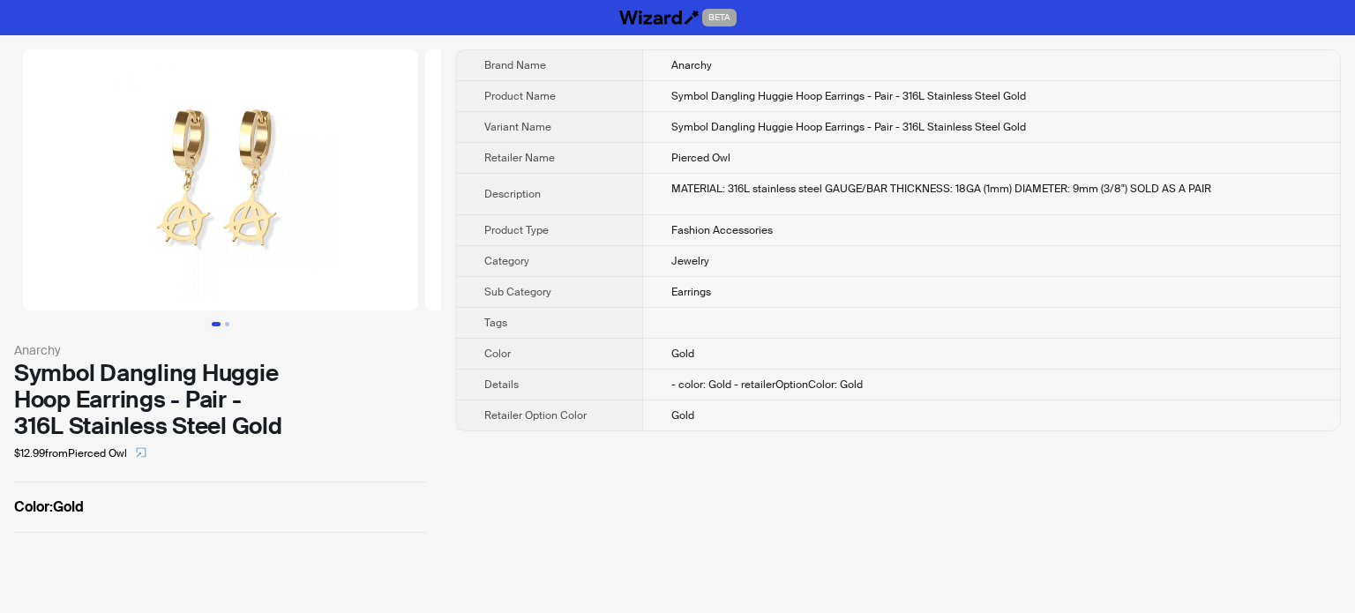
drag, startPoint x: 1087, startPoint y: 265, endPoint x: 999, endPoint y: 185, distance: 118.7
click at [1087, 265] on td "Jewelry" at bounding box center [991, 261] width 698 height 31
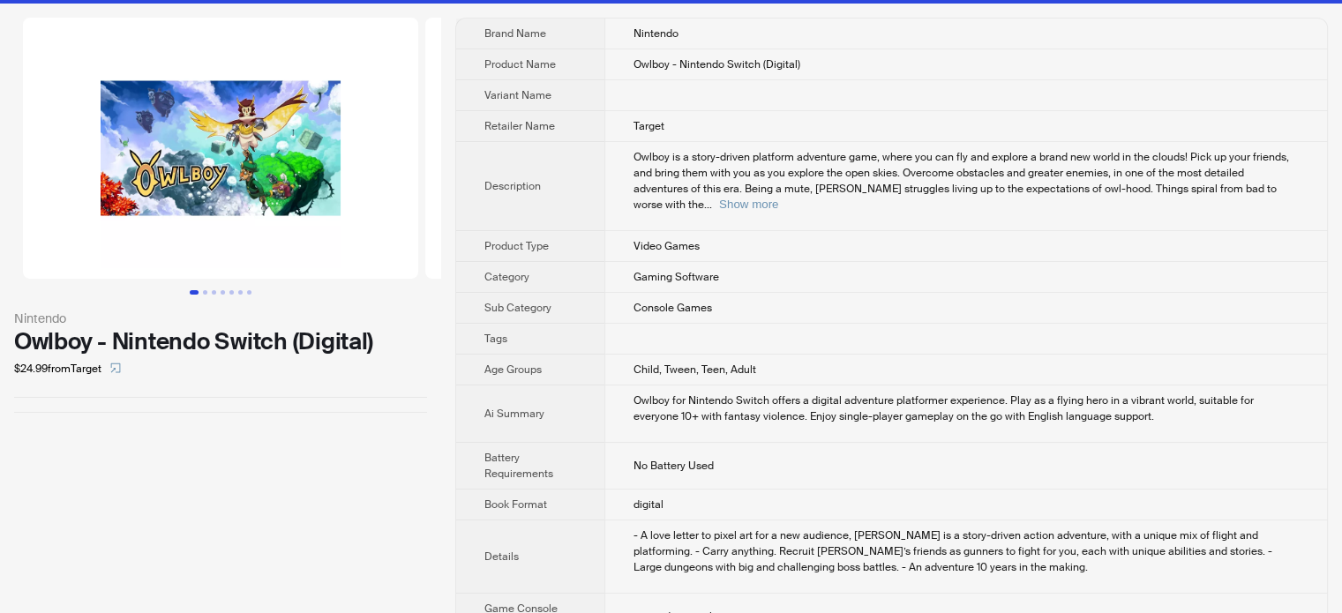
scroll to position [353, 0]
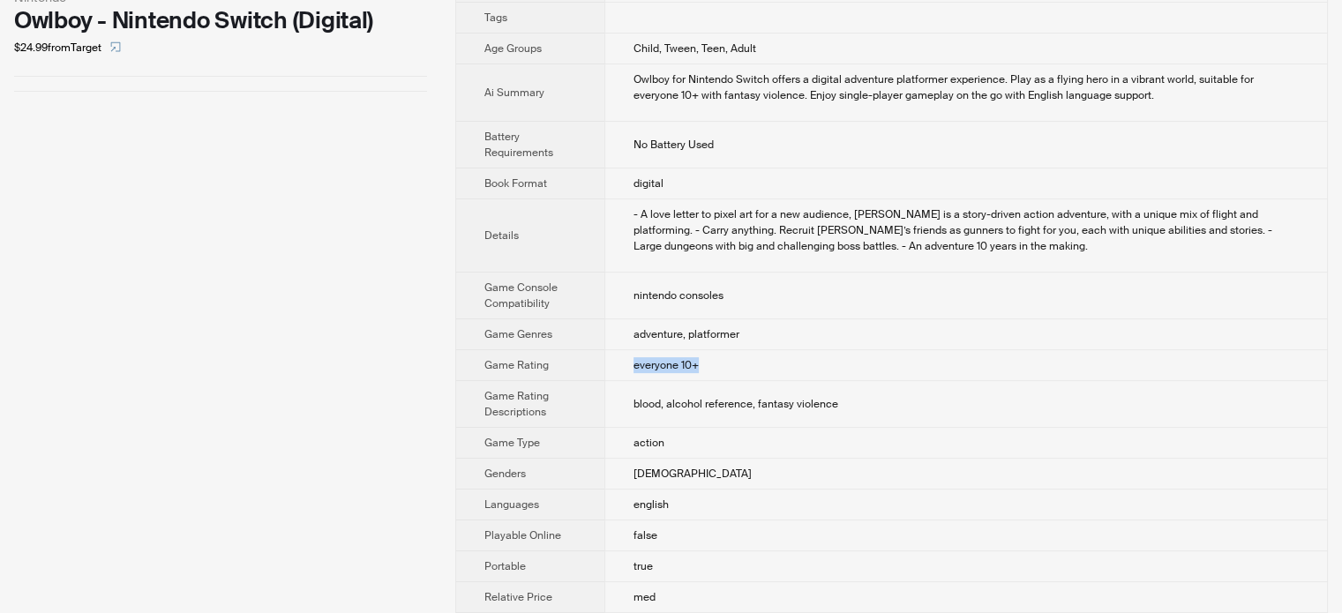
drag, startPoint x: 635, startPoint y: 345, endPoint x: 718, endPoint y: 343, distance: 82.9
type textarea "**********"
click at [718, 350] on td "everyone 10+" at bounding box center [965, 365] width 722 height 31
click at [685, 397] on span "blood, alcohol reference, fantasy violence" at bounding box center [735, 404] width 205 height 14
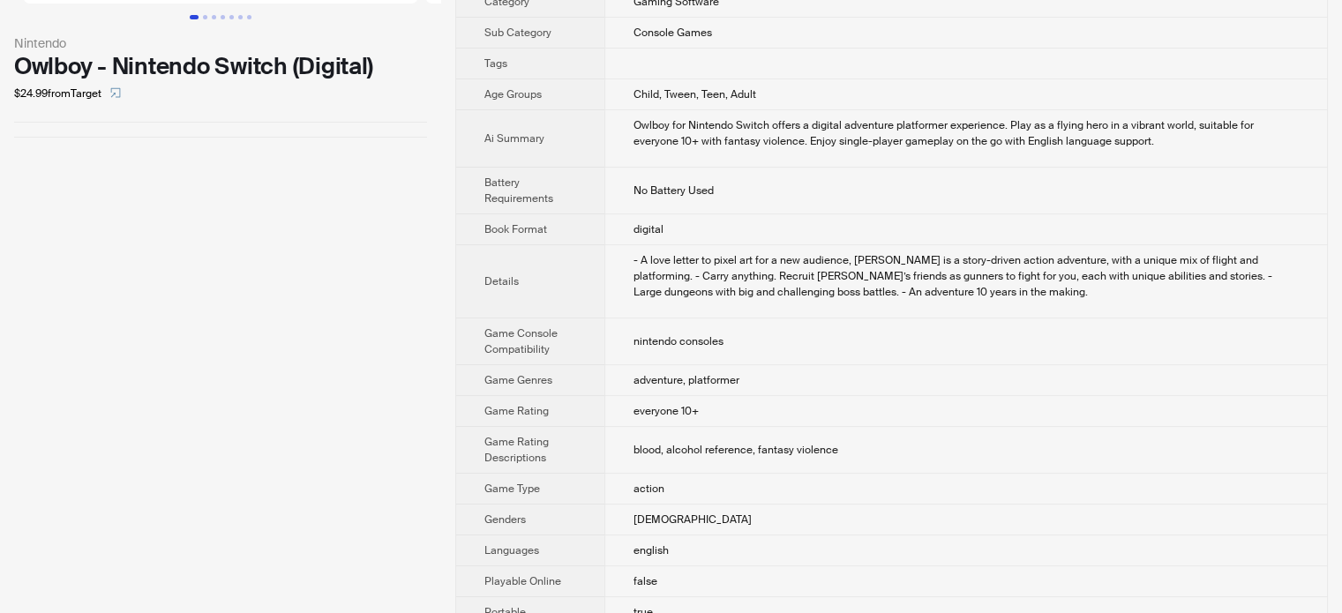
scroll to position [0, 0]
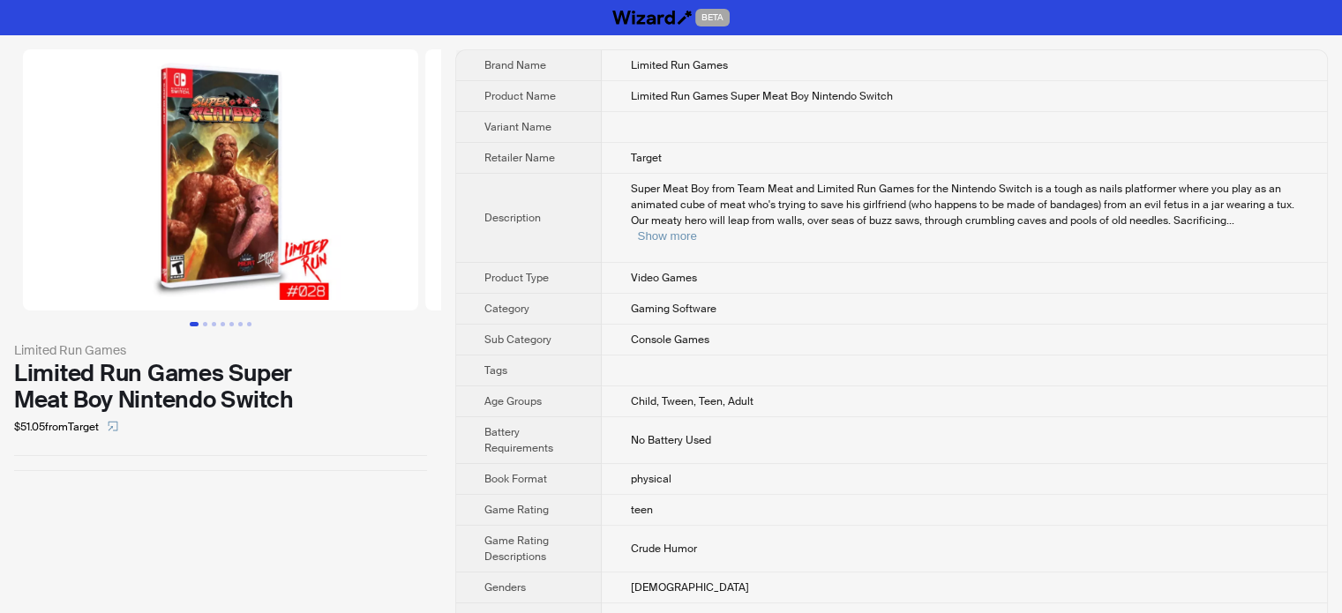
click at [171, 276] on img at bounding box center [220, 179] width 395 height 261
click at [153, 260] on body "BETA Limited Run Games Limited Run Games Super Meat Boy Nintendo Switch $51.05 …" at bounding box center [671, 368] width 1342 height 737
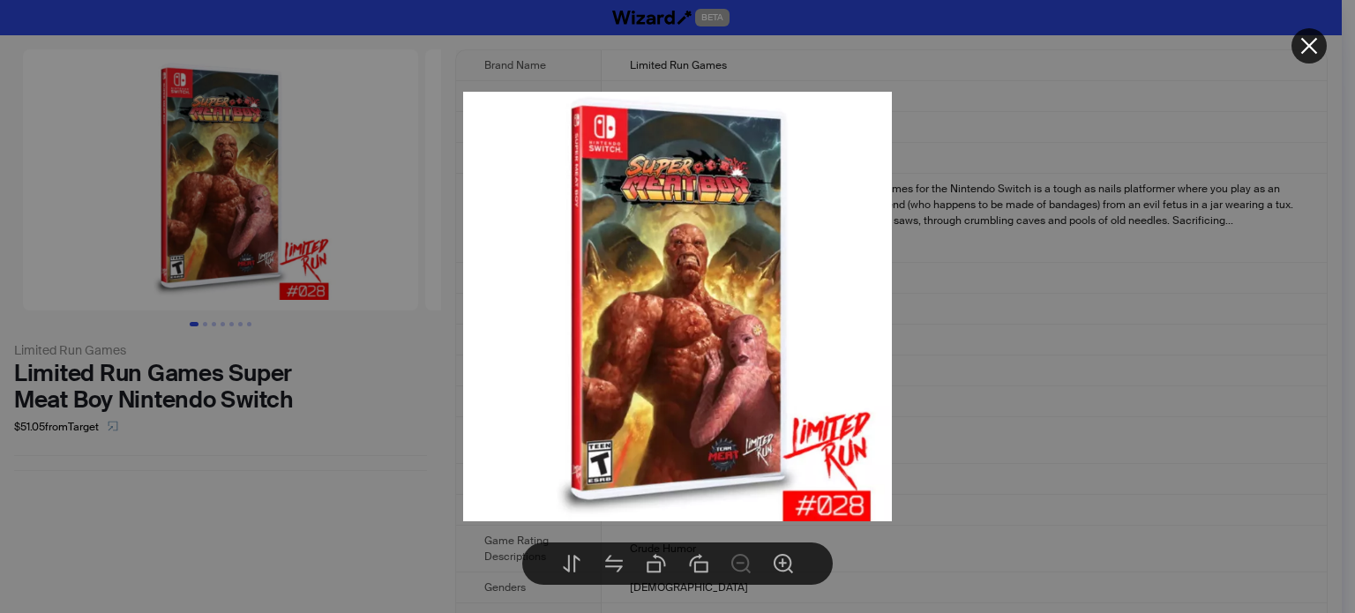
click at [610, 483] on img at bounding box center [678, 307] width 430 height 430
click at [1039, 342] on div at bounding box center [677, 306] width 1355 height 613
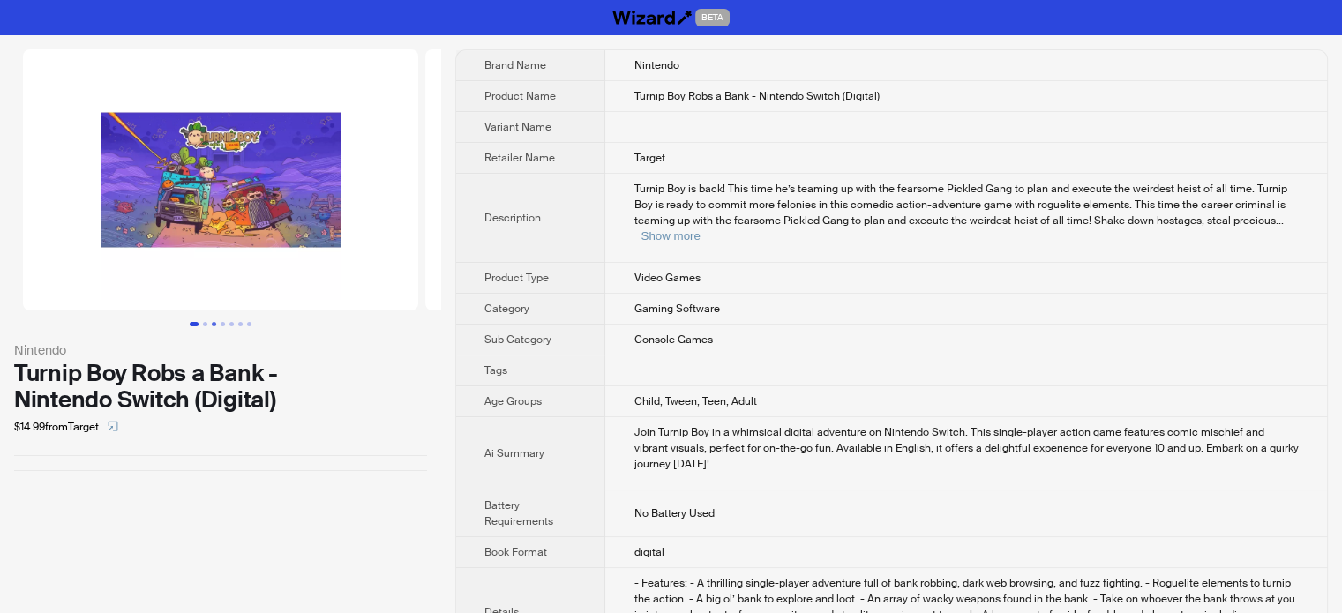
click at [212, 322] on button "Go to slide 3" at bounding box center [214, 324] width 4 height 4
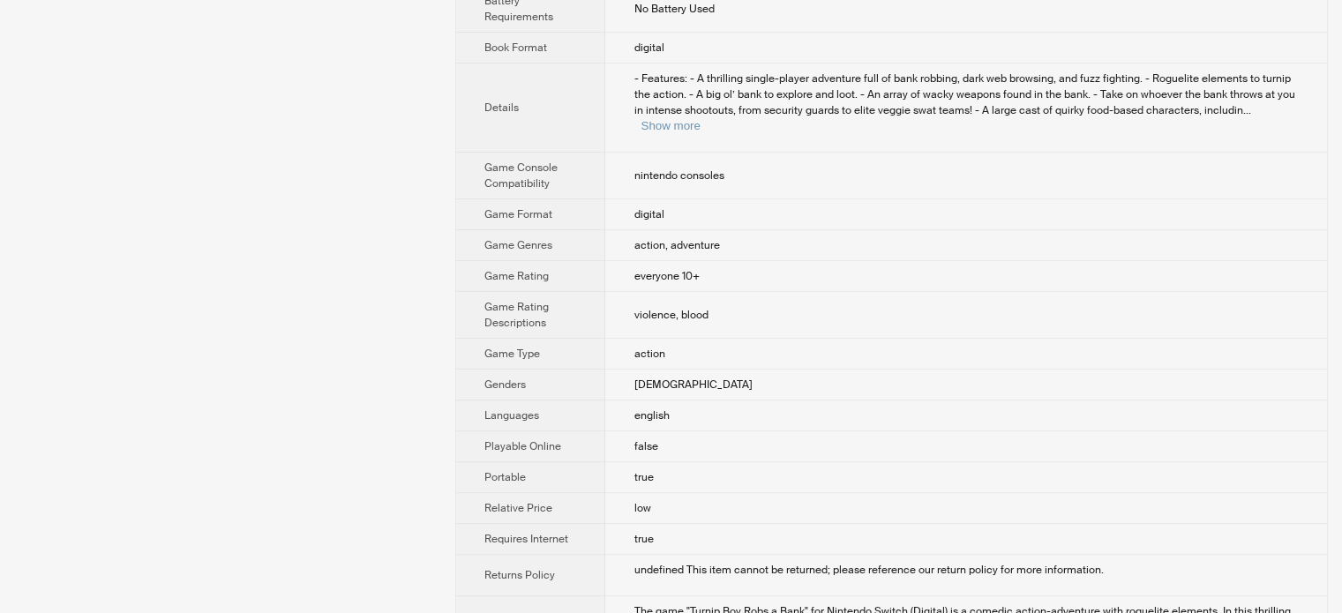
scroll to position [615, 0]
